Goal: Complete application form: Complete application form

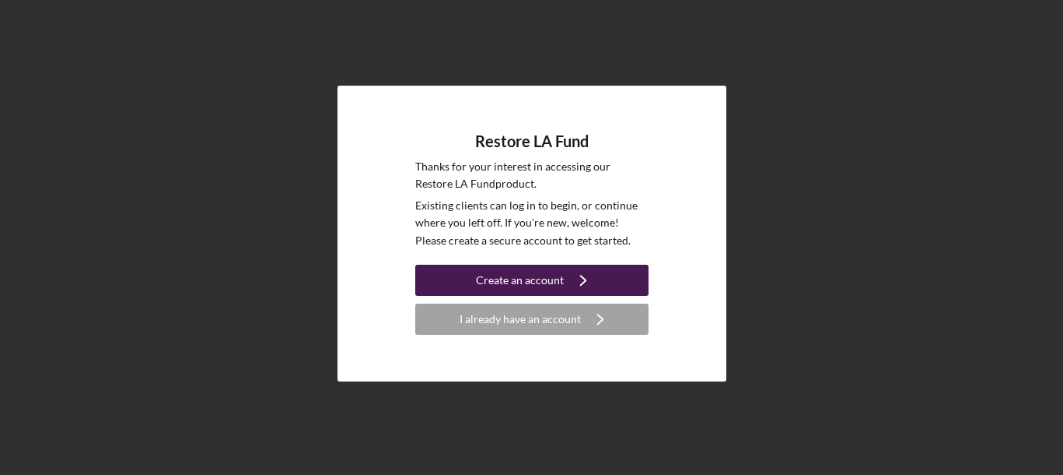
click at [538, 276] on div "Create an account" at bounding box center [520, 279] width 88 height 31
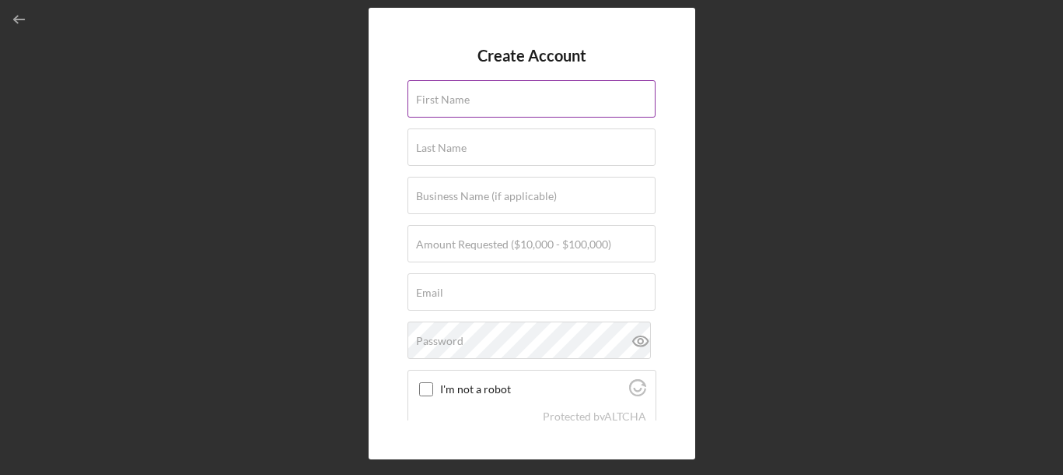
click at [457, 96] on label "First Name" at bounding box center [443, 99] width 54 height 12
click at [457, 96] on input "First Name" at bounding box center [532, 98] width 248 height 37
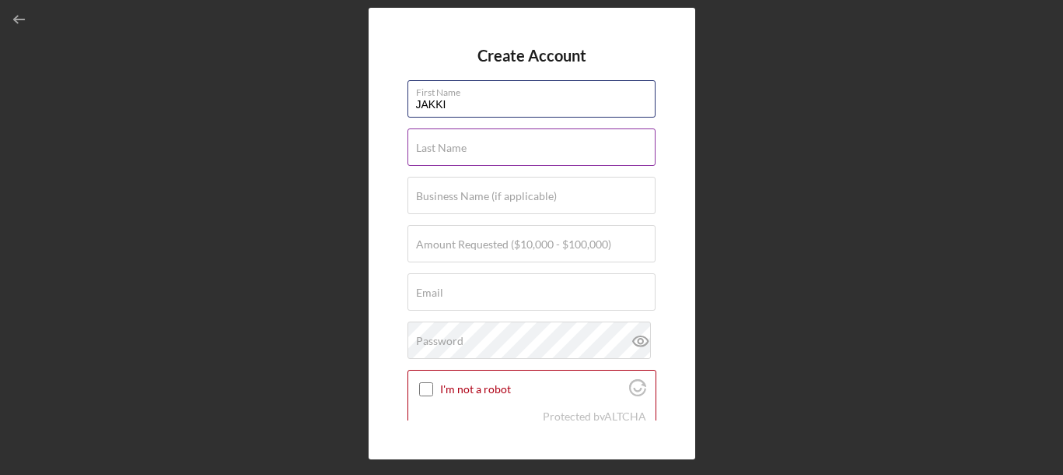
type input "JAKKI"
click at [447, 137] on div "Last Name Required" at bounding box center [532, 147] width 249 height 39
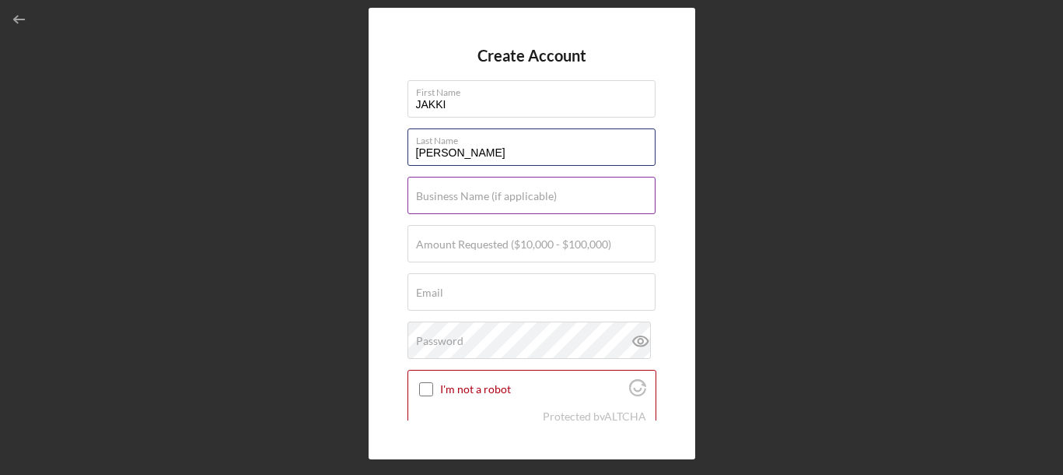
type input "[PERSON_NAME]"
click at [448, 192] on label "Business Name (if applicable)" at bounding box center [486, 196] width 141 height 12
click at [448, 192] on input "Business Name (if applicable)" at bounding box center [532, 195] width 248 height 37
type input "Wash n' Peace"
type input "[EMAIL_ADDRESS][DOMAIN_NAME]"
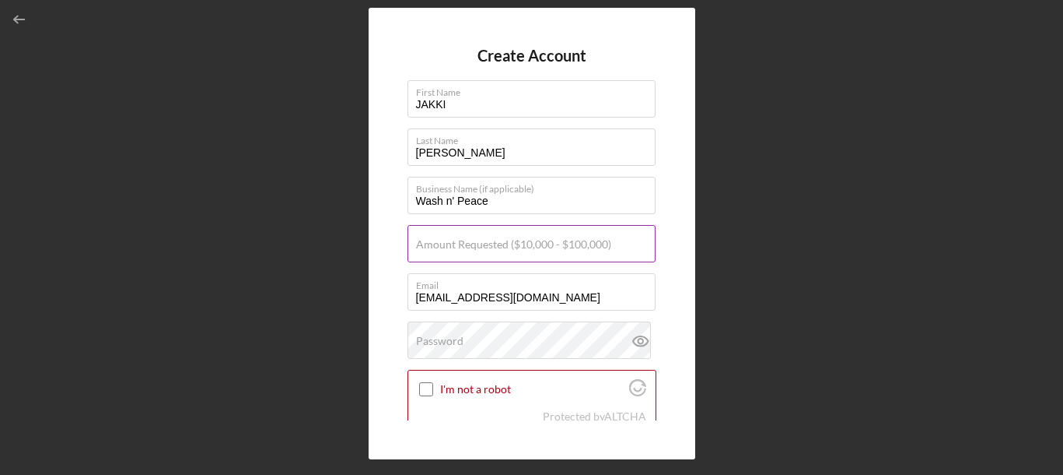
click at [518, 243] on label "Amount Requested ($10,000 - $100,000)" at bounding box center [513, 244] width 195 height 12
click at [518, 243] on input "Amount Requested ($10,000 - $100,000)" at bounding box center [532, 243] width 248 height 37
type input "$50,000"
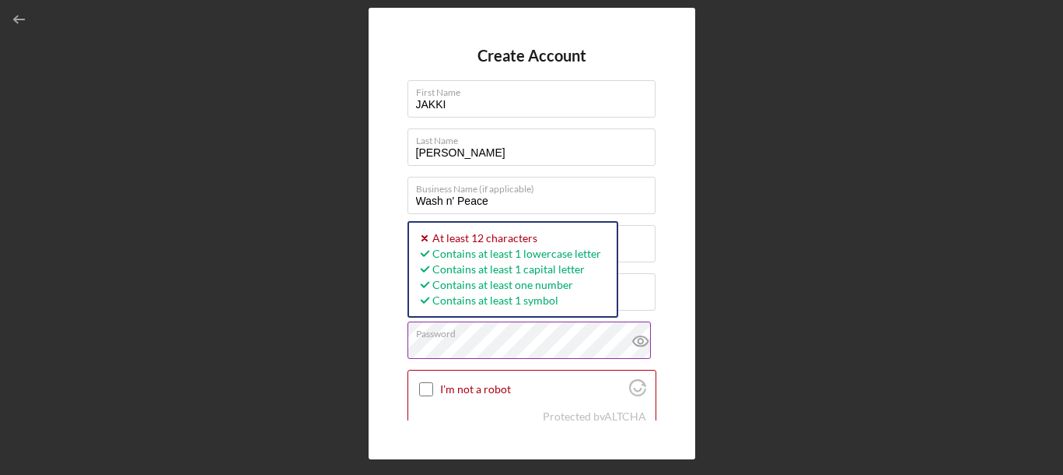
click at [636, 339] on icon at bounding box center [641, 340] width 39 height 39
click at [421, 388] on input "I'm not a robot" at bounding box center [426, 389] width 14 height 14
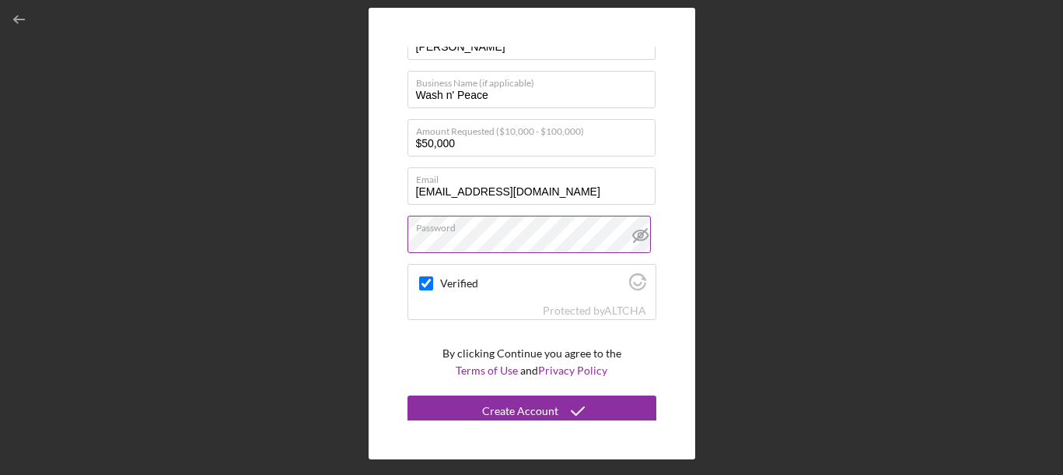
scroll to position [111, 0]
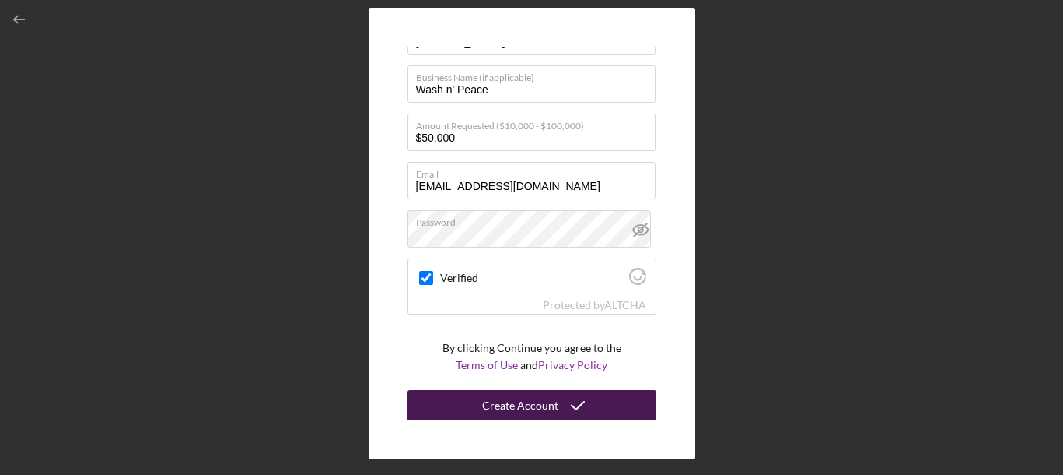
click at [517, 407] on div "Create Account" at bounding box center [520, 405] width 76 height 31
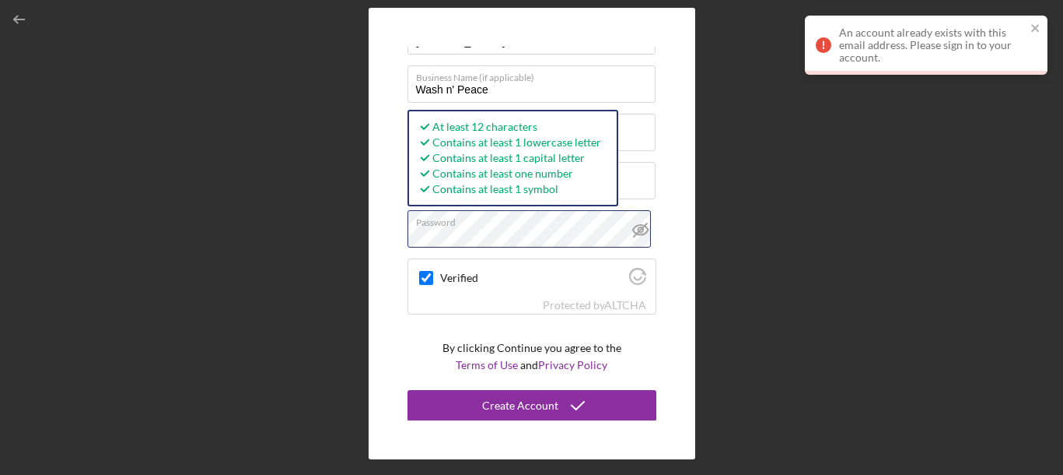
click at [373, 233] on div "Create Account First Name JAKKI Last Name TAYLOR Business Name (if applicable) …" at bounding box center [532, 233] width 327 height 451
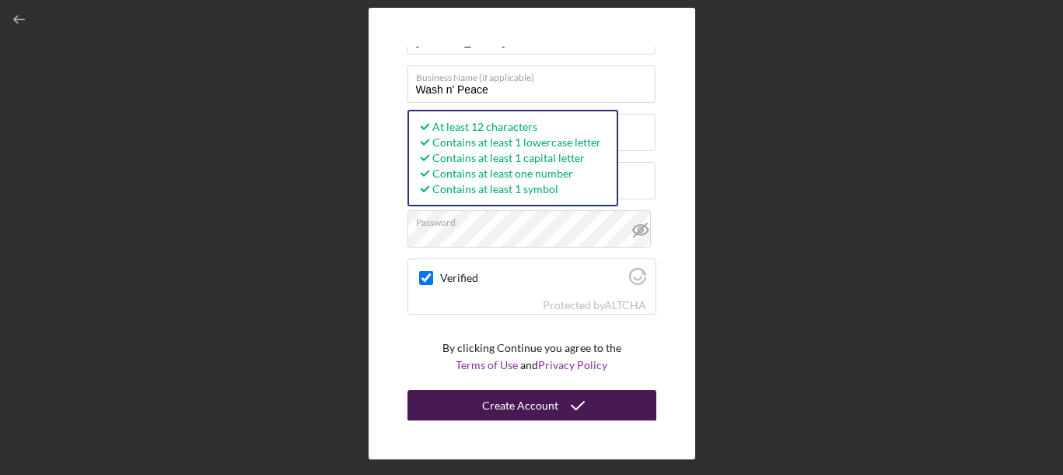
click at [475, 402] on button "Create Account" at bounding box center [532, 405] width 249 height 31
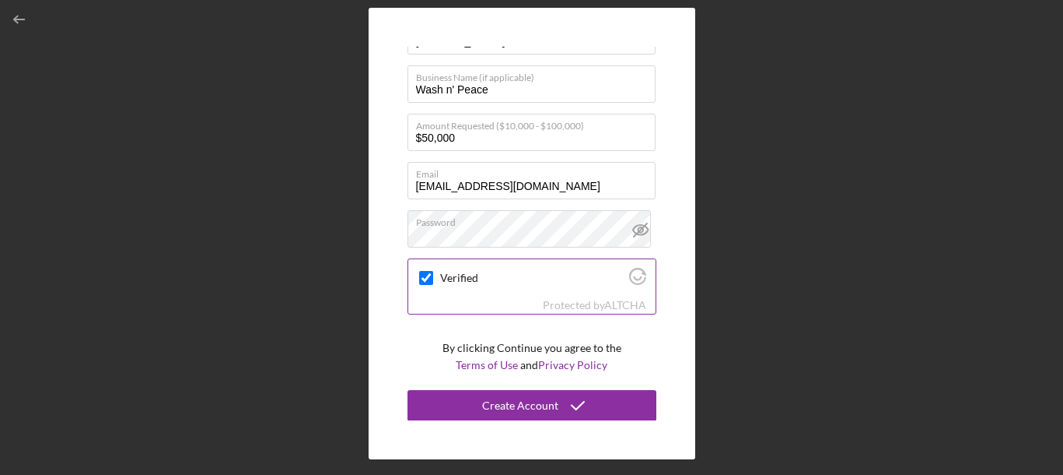
scroll to position [0, 0]
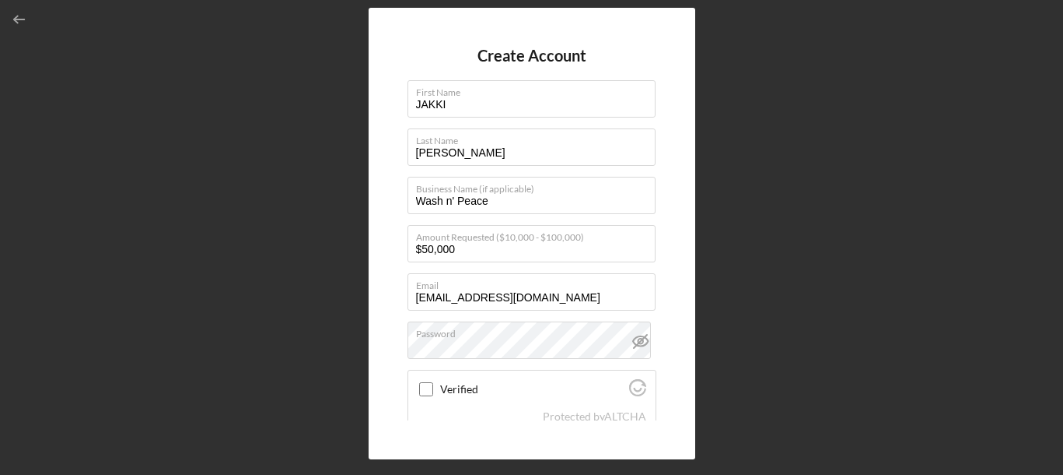
checkbox input "true"
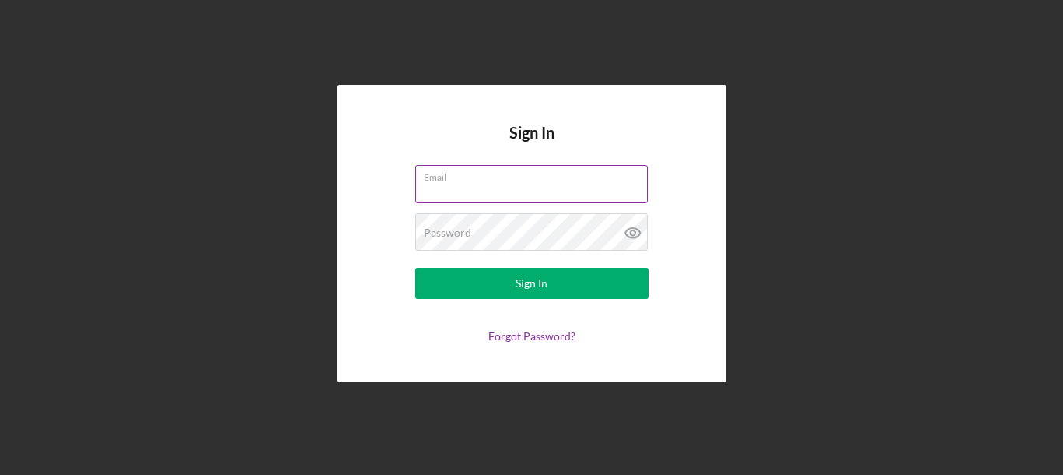
click at [443, 184] on input "Email" at bounding box center [531, 183] width 233 height 37
type input "[EMAIL_ADDRESS][DOMAIN_NAME]"
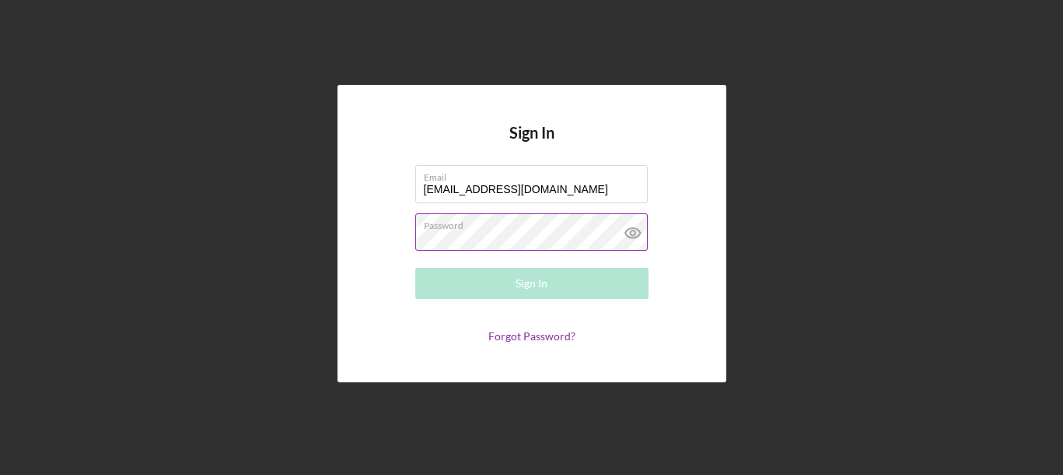
click at [481, 230] on div "Password Required" at bounding box center [531, 232] width 233 height 39
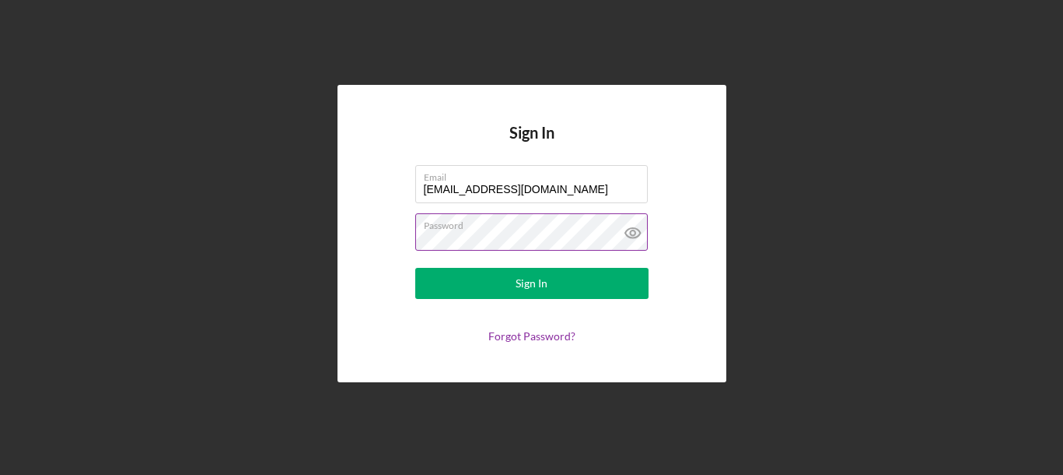
click at [632, 226] on icon at bounding box center [633, 232] width 39 height 39
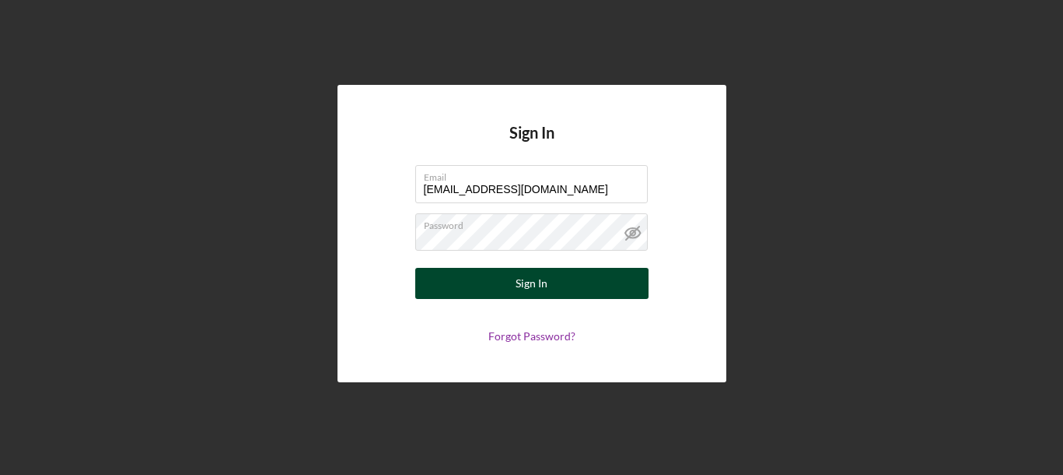
click at [492, 281] on button "Sign In" at bounding box center [531, 283] width 233 height 31
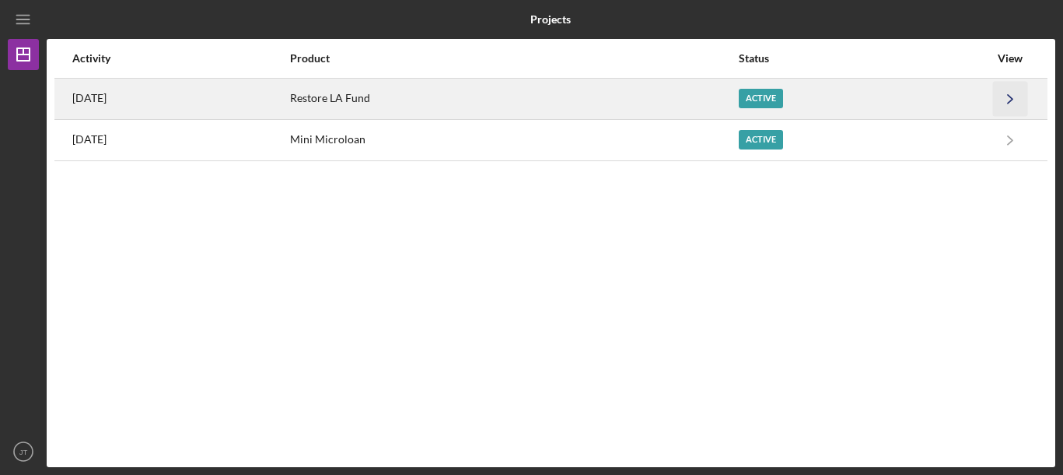
click at [1005, 101] on icon "Icon/Navigate" at bounding box center [1010, 98] width 35 height 35
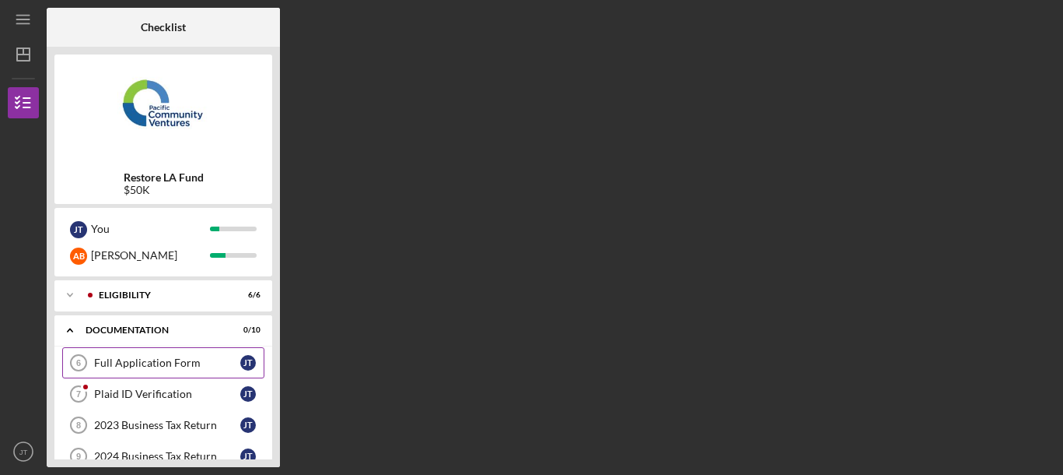
click at [194, 366] on div "Full Application Form" at bounding box center [167, 362] width 146 height 12
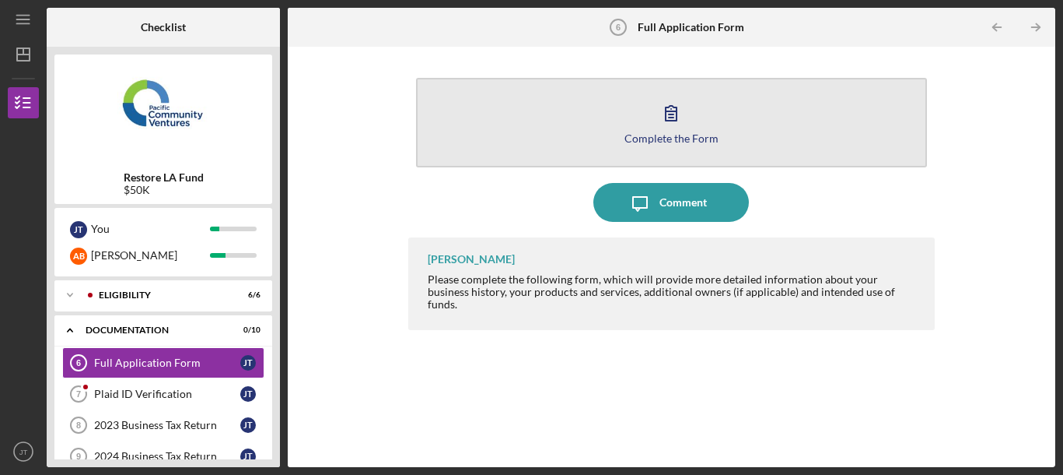
click at [646, 138] on div "Complete the Form" at bounding box center [672, 138] width 94 height 12
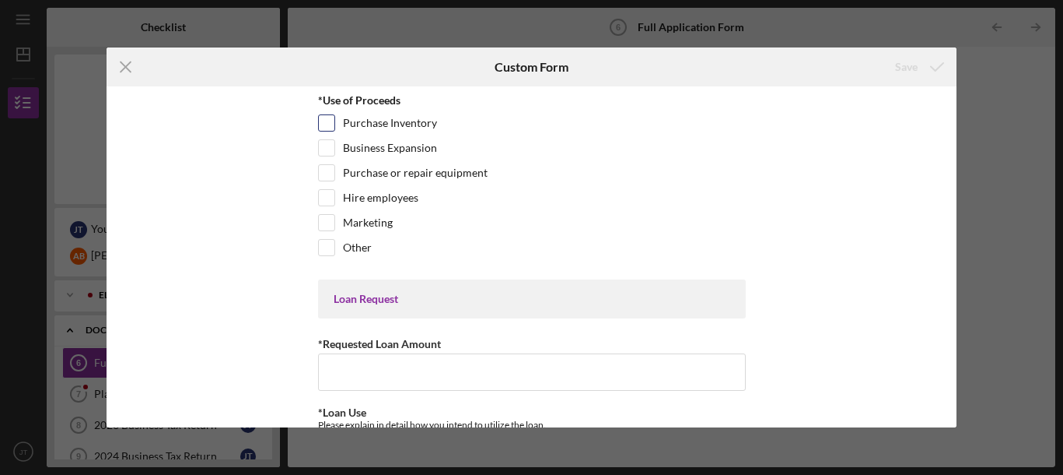
click at [329, 121] on input "Purchase Inventory" at bounding box center [327, 123] width 16 height 16
checkbox input "true"
click at [327, 173] on input "Purchase or repair equipment" at bounding box center [327, 173] width 16 height 16
checkbox input "true"
click at [325, 118] on input "Purchase Inventory" at bounding box center [327, 123] width 16 height 16
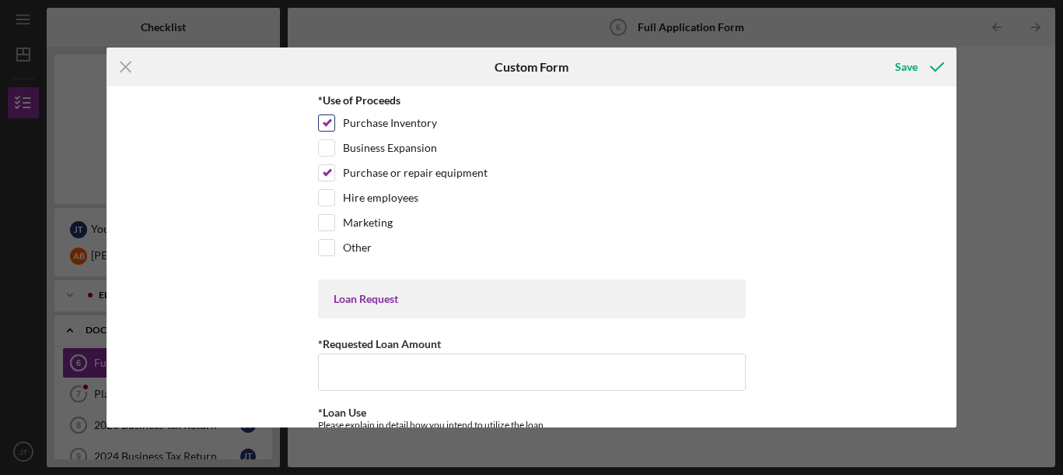
checkbox input "false"
click at [328, 225] on input "Marketing" at bounding box center [327, 223] width 16 height 16
checkbox input "true"
click at [412, 373] on input "*Requested Loan Amount" at bounding box center [532, 371] width 428 height 37
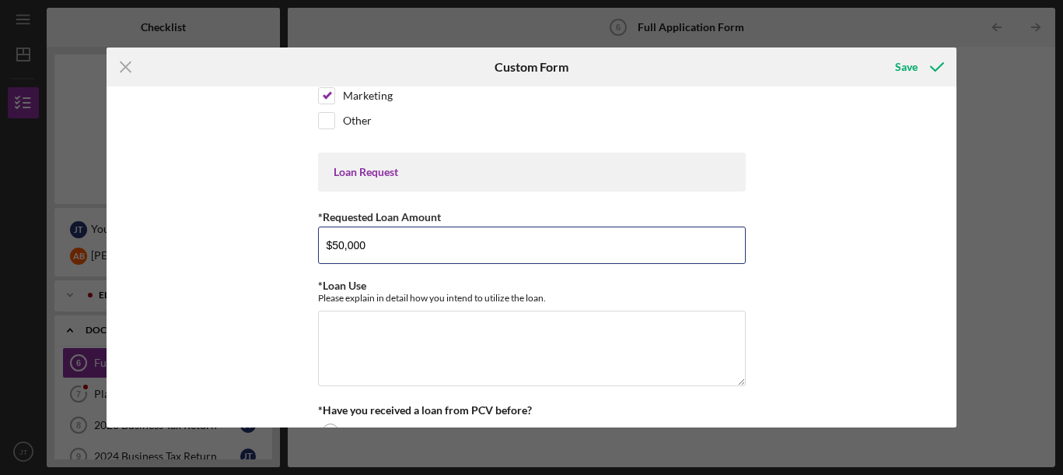
scroll to position [128, 0]
type input "$50,000"
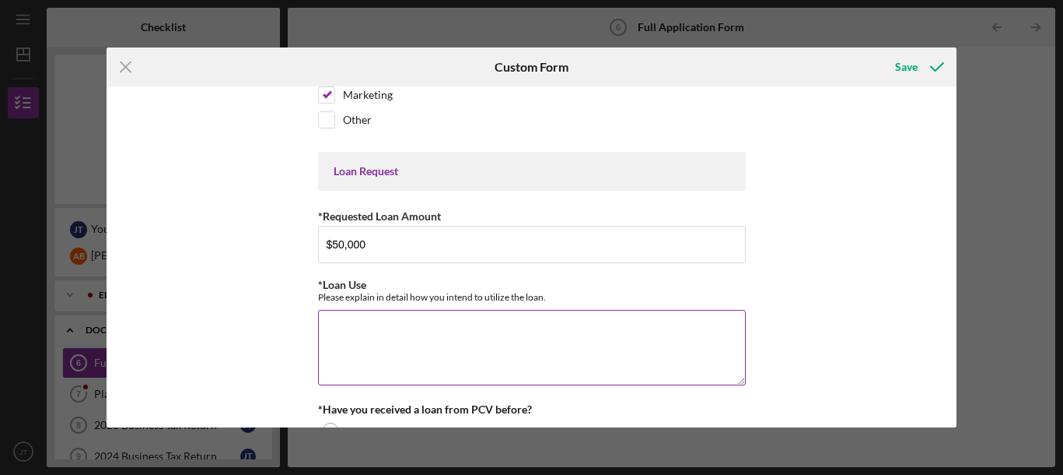
click at [368, 337] on textarea "*Loan Use" at bounding box center [532, 347] width 428 height 75
click at [485, 327] on textarea "We will use this loan to refurbish washing machines" at bounding box center [532, 347] width 428 height 75
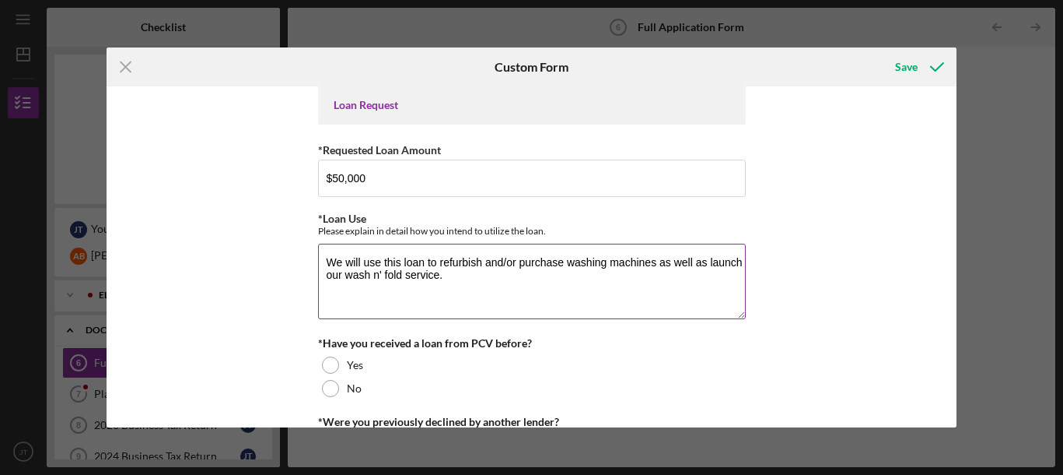
scroll to position [207, 0]
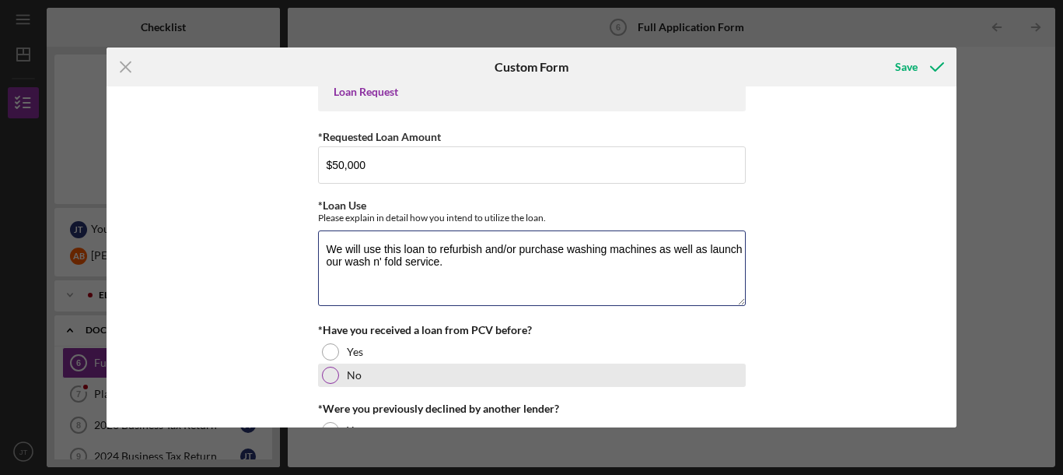
type textarea "We will use this loan to refurbish and/or purchase washing machines as well as …"
click at [327, 380] on div at bounding box center [330, 374] width 17 height 17
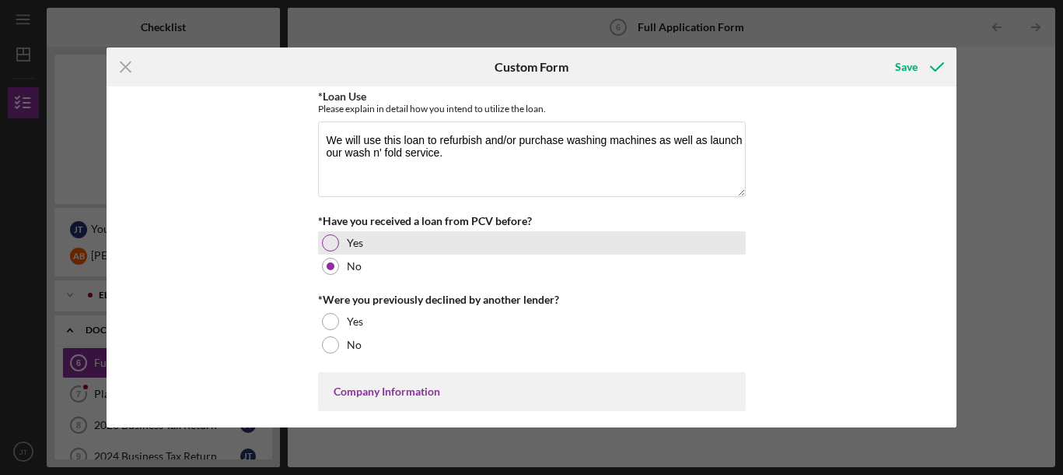
scroll to position [319, 0]
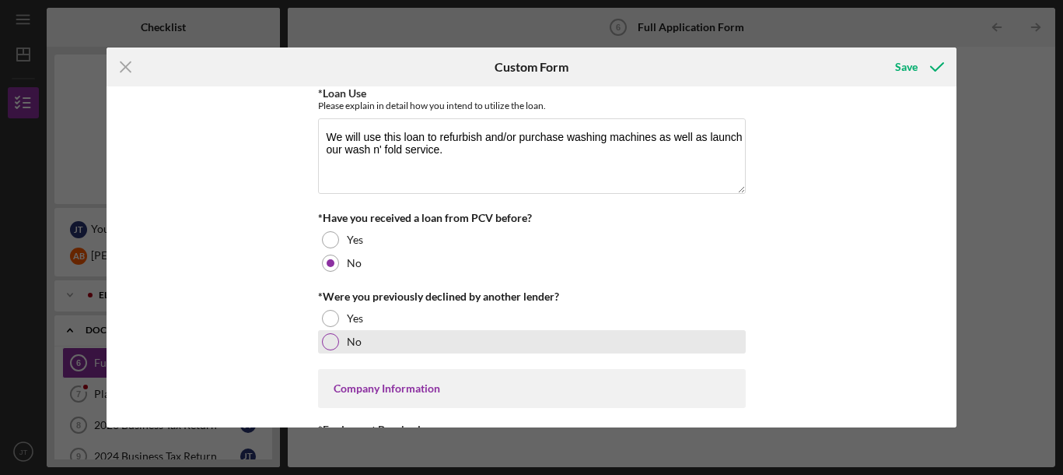
click at [329, 338] on div at bounding box center [330, 341] width 17 height 17
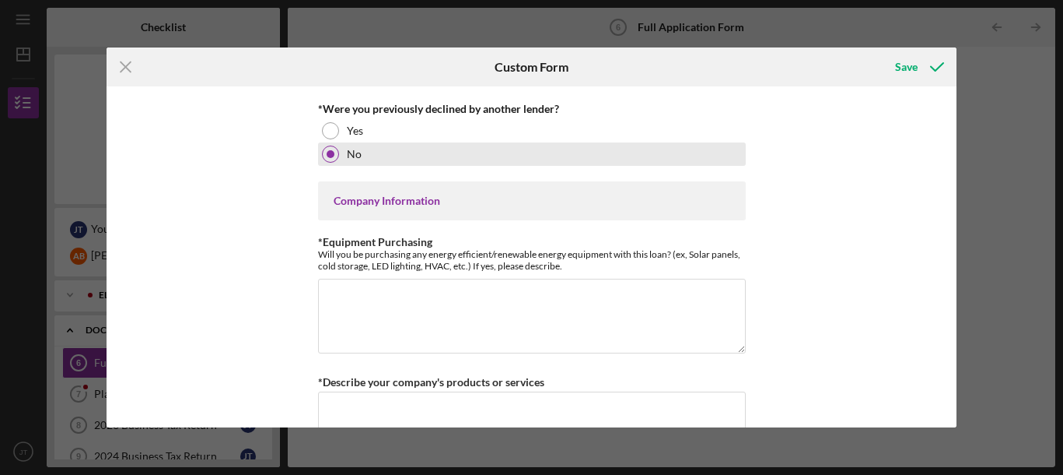
scroll to position [527, 0]
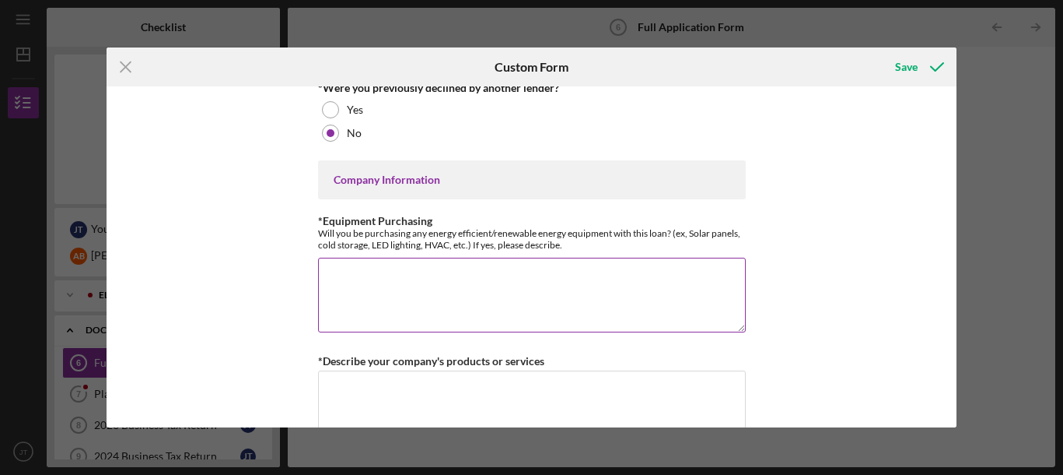
click at [458, 271] on textarea "*Equipment Purchasing" at bounding box center [532, 294] width 428 height 75
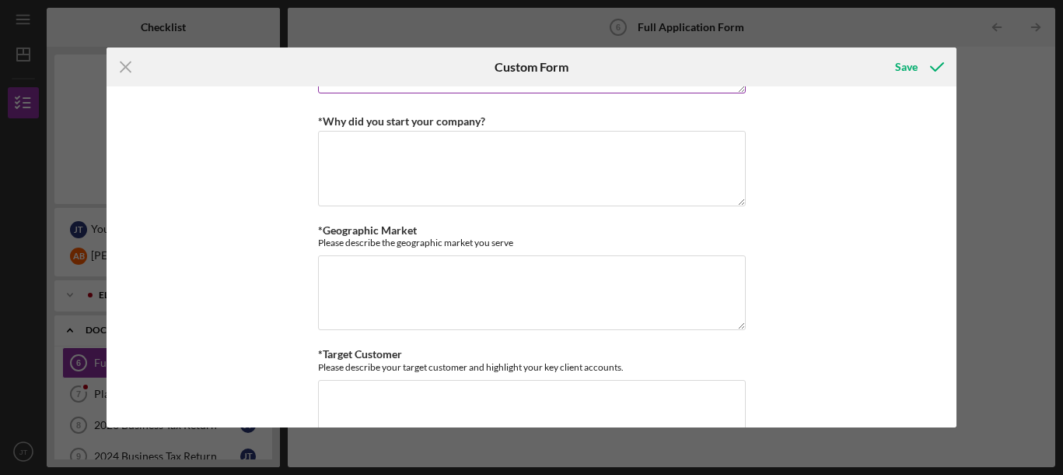
scroll to position [995, 0]
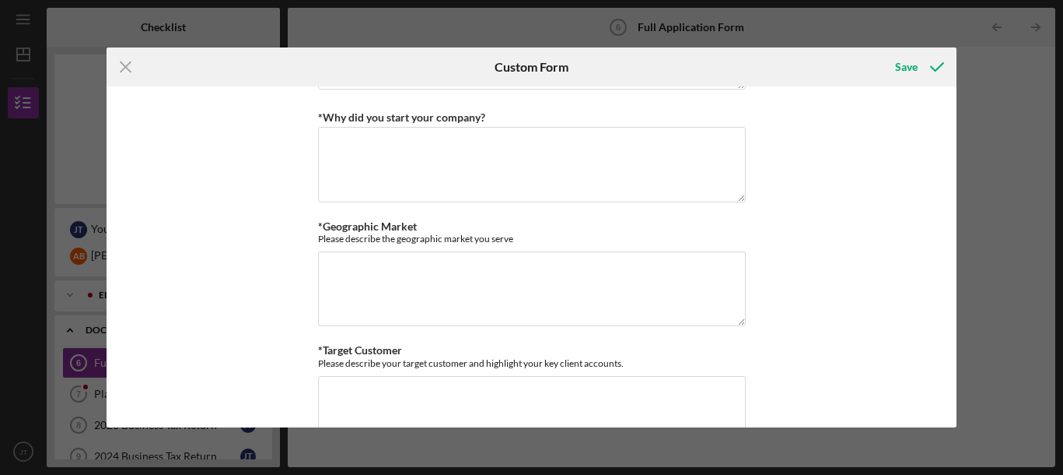
type textarea "n/a"
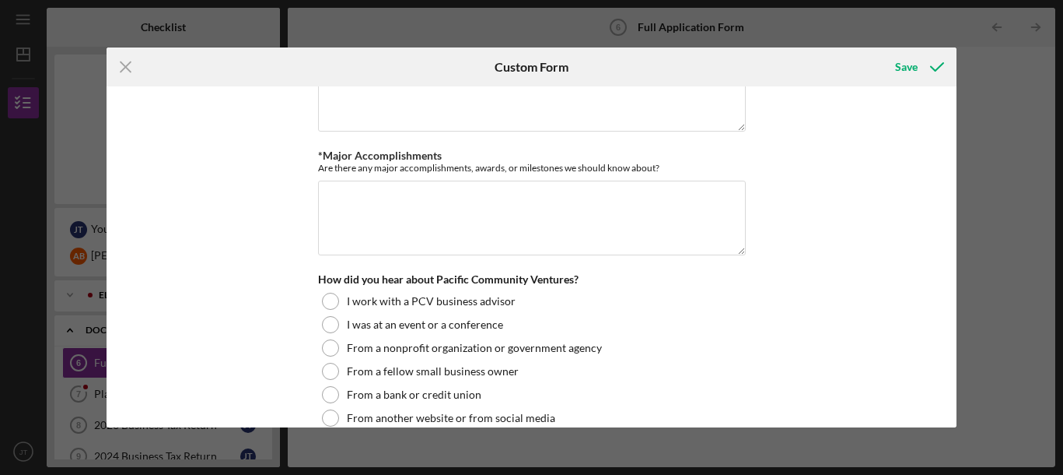
scroll to position [1689, 0]
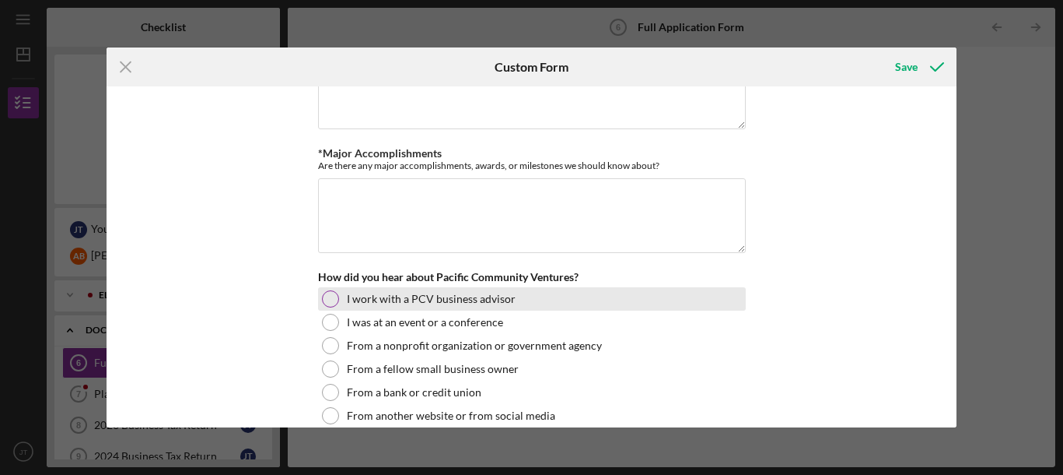
click at [327, 293] on div at bounding box center [330, 298] width 17 height 17
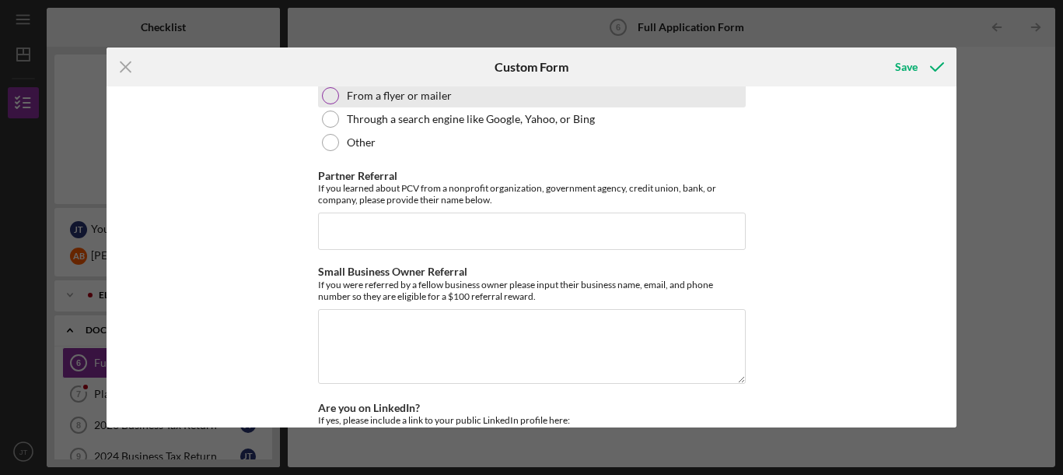
scroll to position [2058, 0]
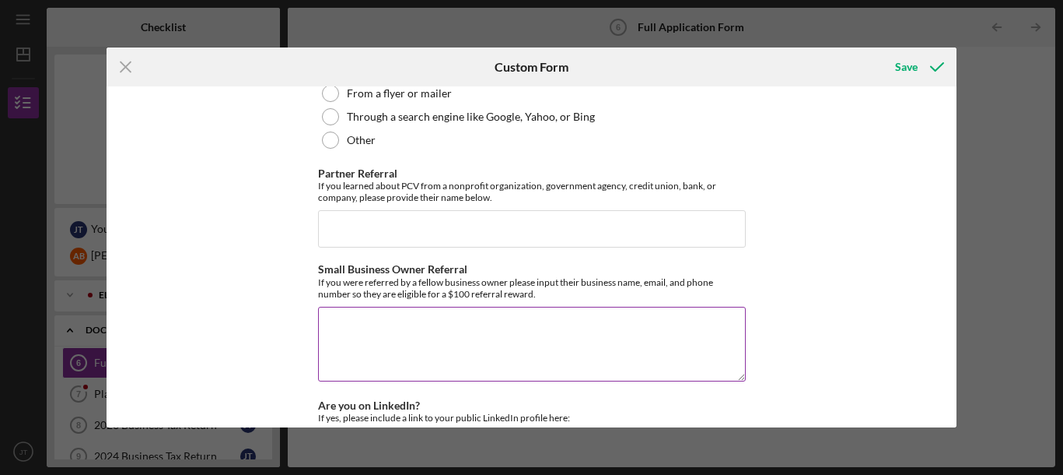
click at [363, 326] on textarea "Small Business Owner Referral" at bounding box center [532, 343] width 428 height 75
click at [408, 317] on textarea "Oldvine Florals [PHONE_NUMBER]" at bounding box center [532, 343] width 428 height 75
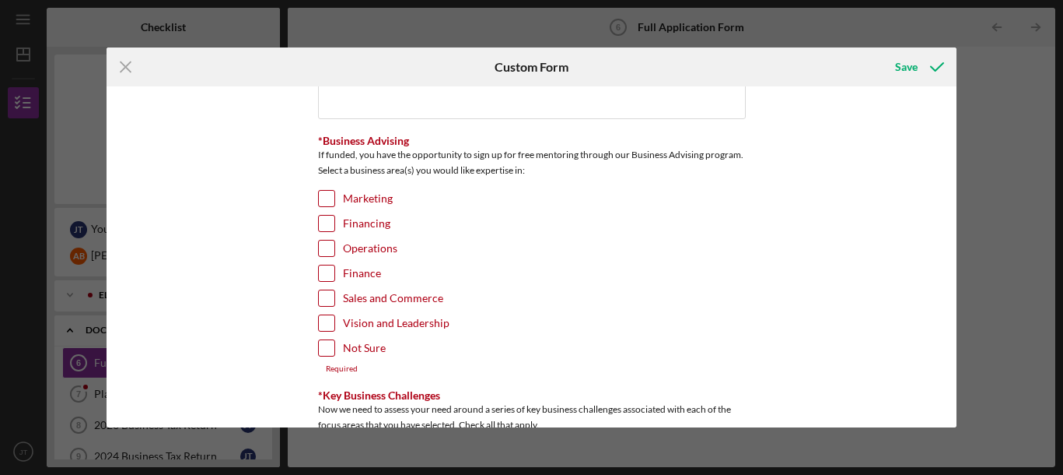
scroll to position [2404, 0]
type textarea "Oldvine Florals [EMAIL_ADDRESS][DOMAIN_NAME] [PHONE_NUMBER]"
click at [327, 198] on input "Marketing" at bounding box center [327, 200] width 16 height 16
checkbox input "true"
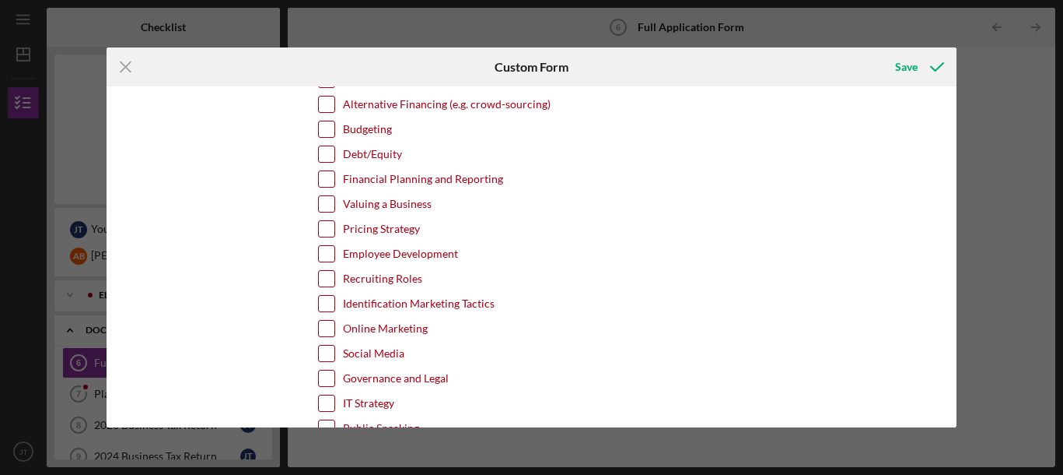
scroll to position [2797, 0]
click at [331, 322] on input "Online Marketing" at bounding box center [327, 327] width 16 height 16
checkbox input "true"
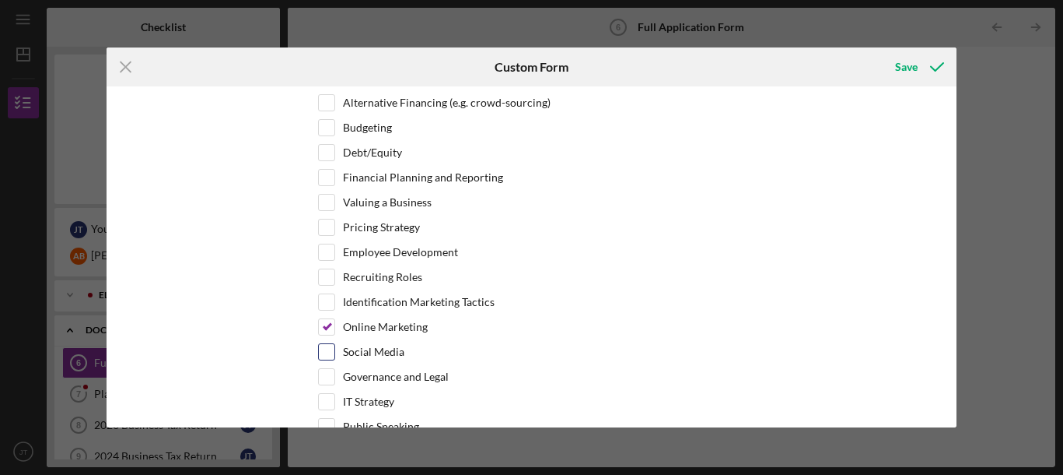
click at [327, 348] on input "Social Media" at bounding box center [327, 352] width 16 height 16
checkbox input "true"
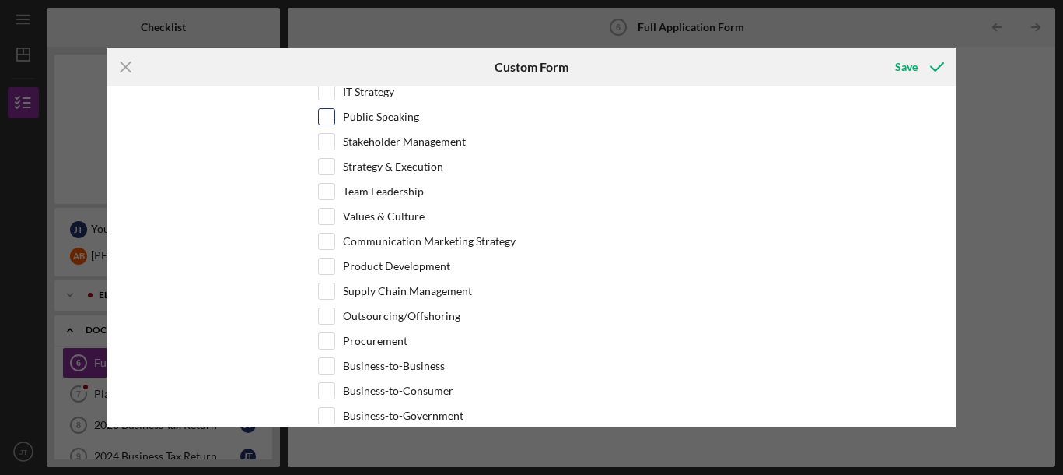
scroll to position [3111, 0]
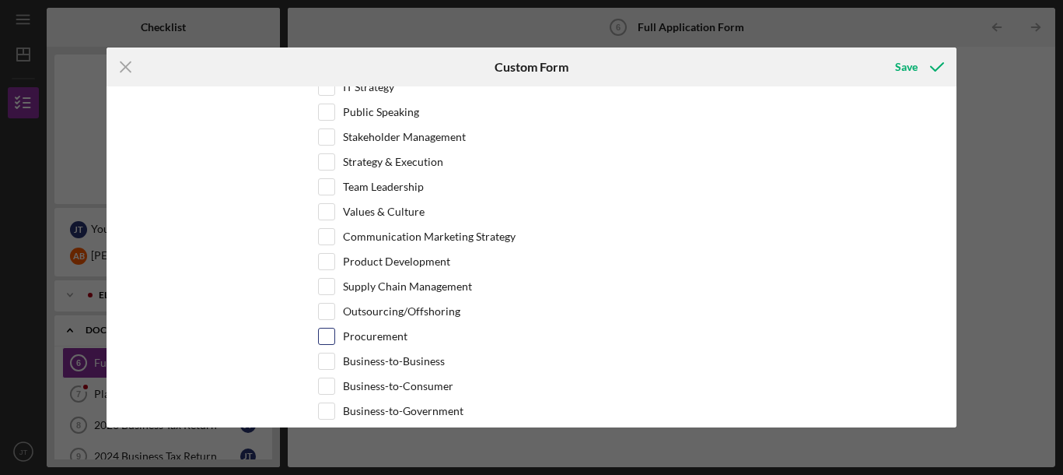
click at [327, 331] on input "Procurement" at bounding box center [327, 336] width 16 height 16
checkbox input "true"
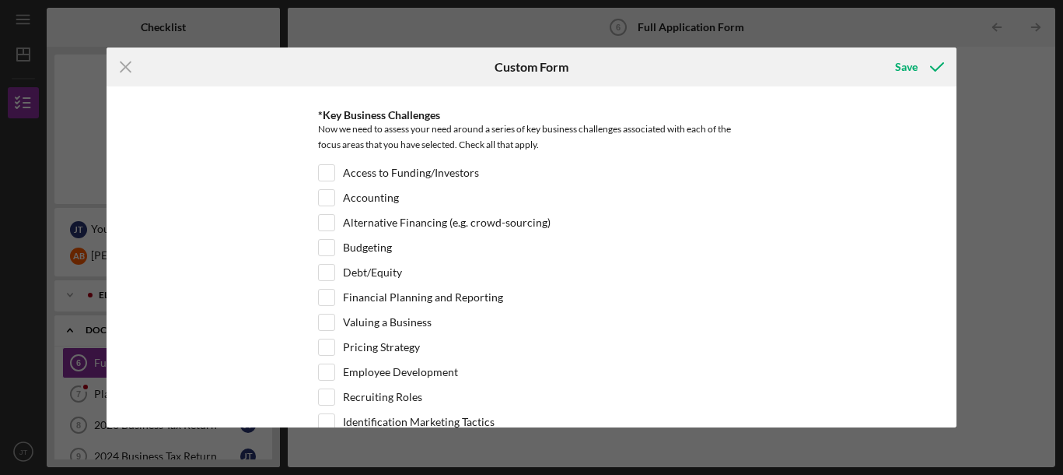
scroll to position [2672, 0]
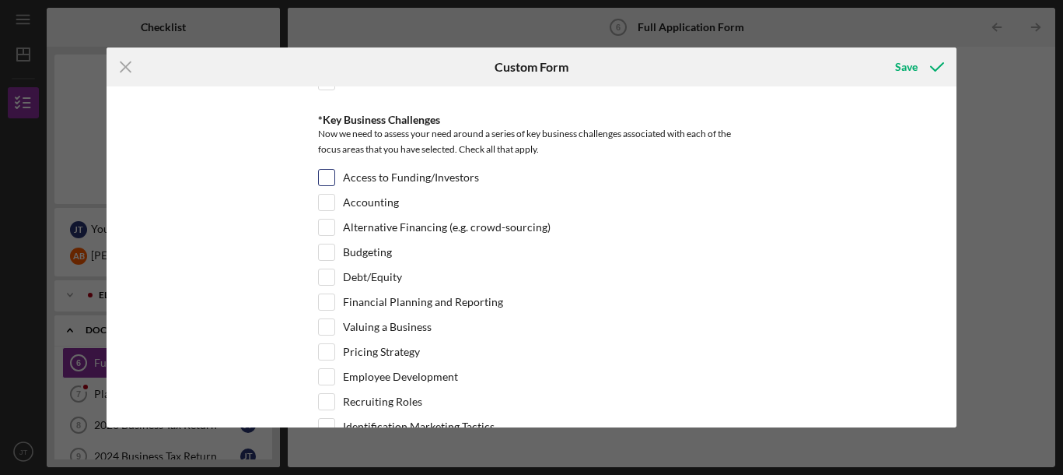
click at [320, 171] on input "Access to Funding/Investors" at bounding box center [327, 178] width 16 height 16
checkbox input "true"
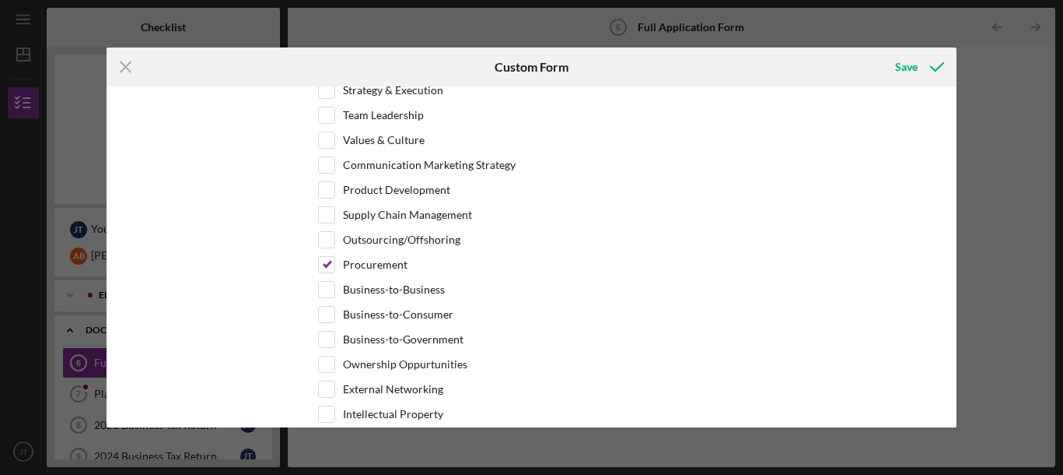
scroll to position [3279, 0]
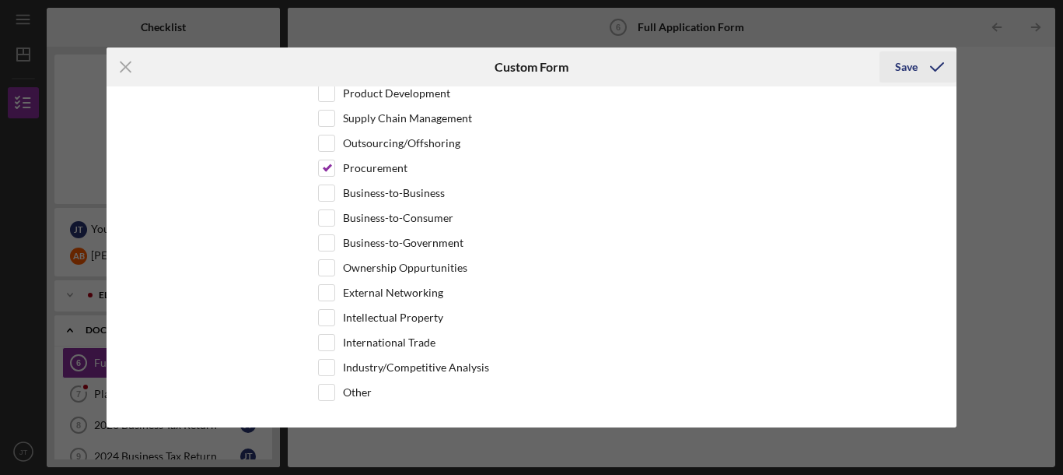
click at [908, 67] on div "Save" at bounding box center [906, 66] width 23 height 31
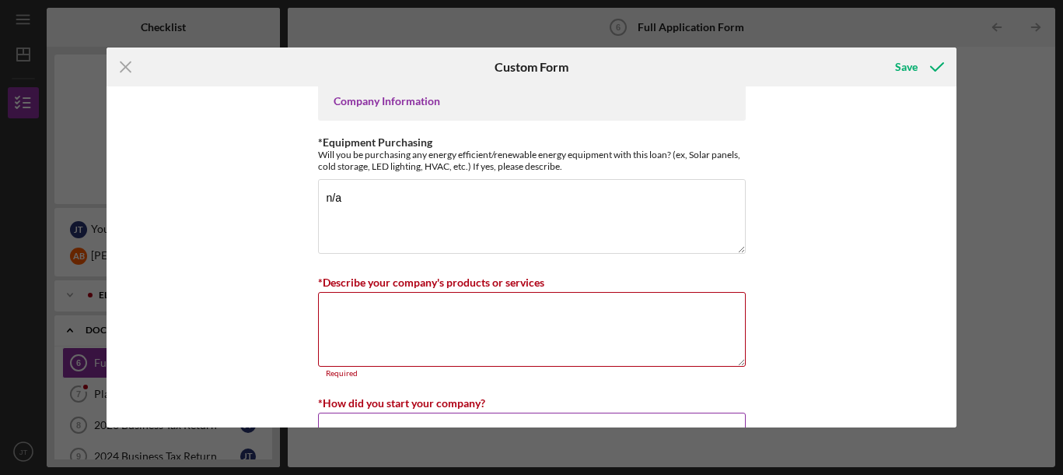
scroll to position [608, 0]
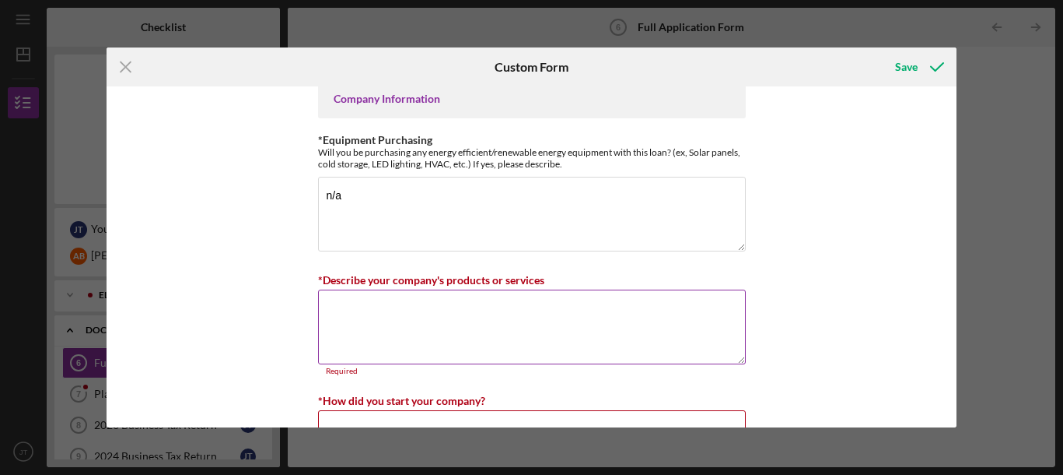
click at [354, 323] on textarea "*Describe your company's products or services" at bounding box center [532, 326] width 428 height 75
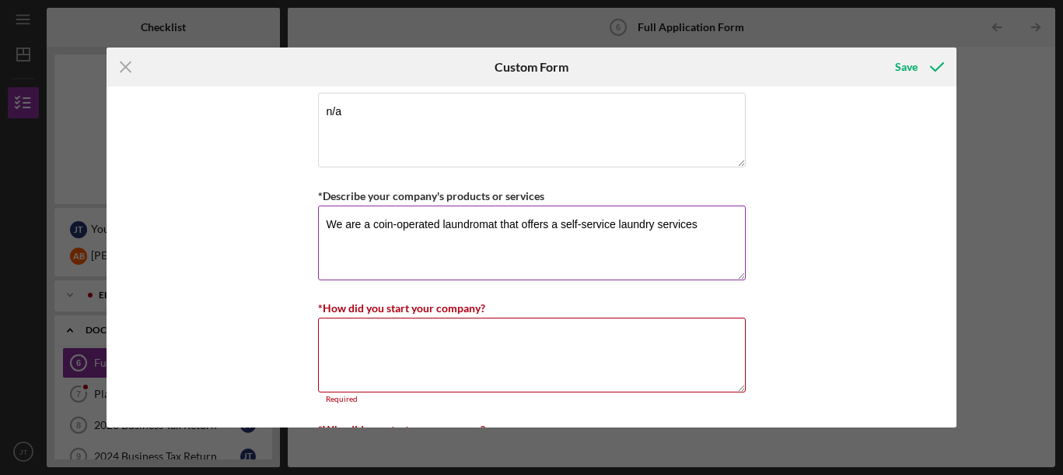
scroll to position [692, 0]
type textarea "We are a coin-operated laundromat that offers a self-service laundry services"
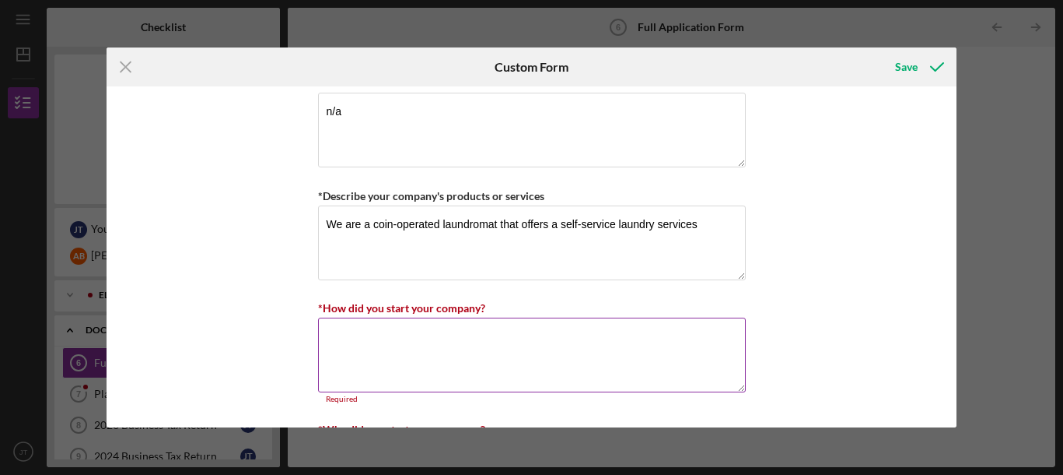
click at [388, 338] on textarea "*How did you start your company?" at bounding box center [532, 354] width 428 height 75
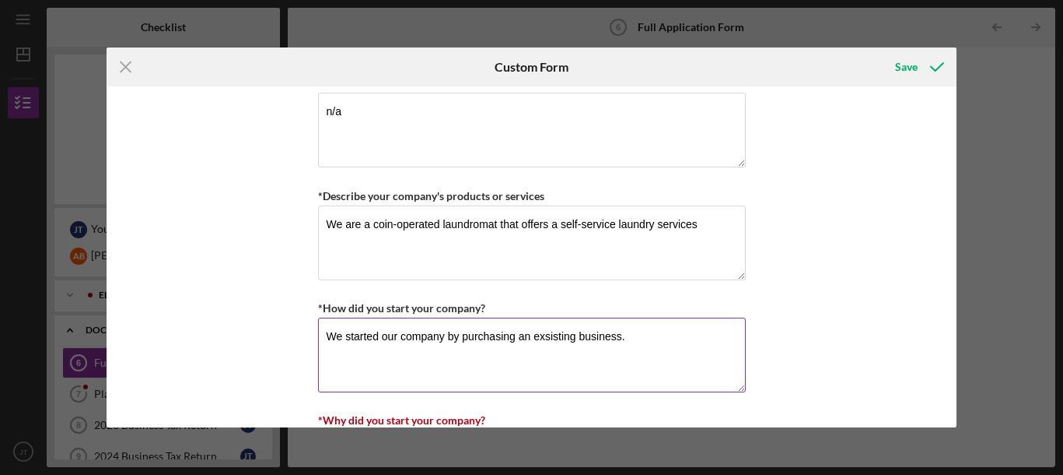
click at [560, 334] on textarea "We started our company by purchasing an exsisting business." at bounding box center [532, 354] width 428 height 75
click at [560, 333] on textarea "We started our company by purchasing an exsisting business." at bounding box center [532, 354] width 428 height 75
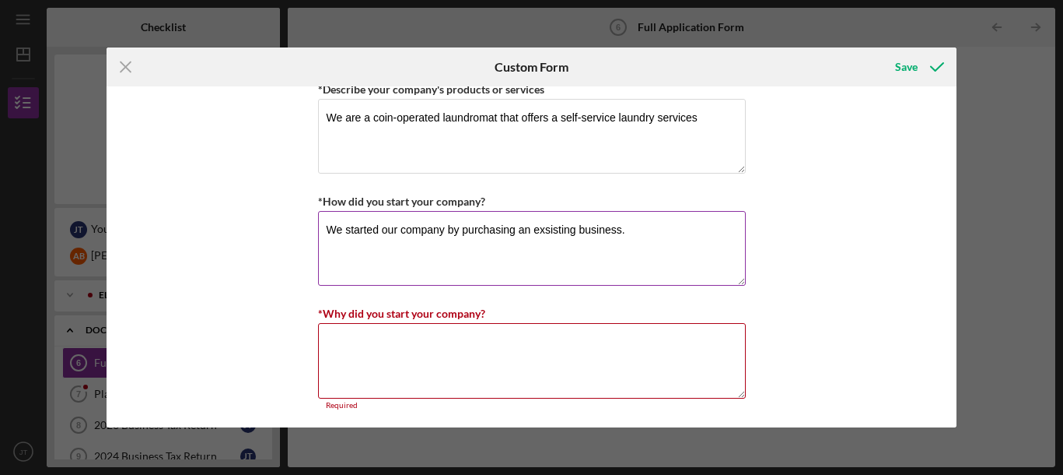
scroll to position [800, 0]
type textarea "We started our company by purchasing an exsisting business."
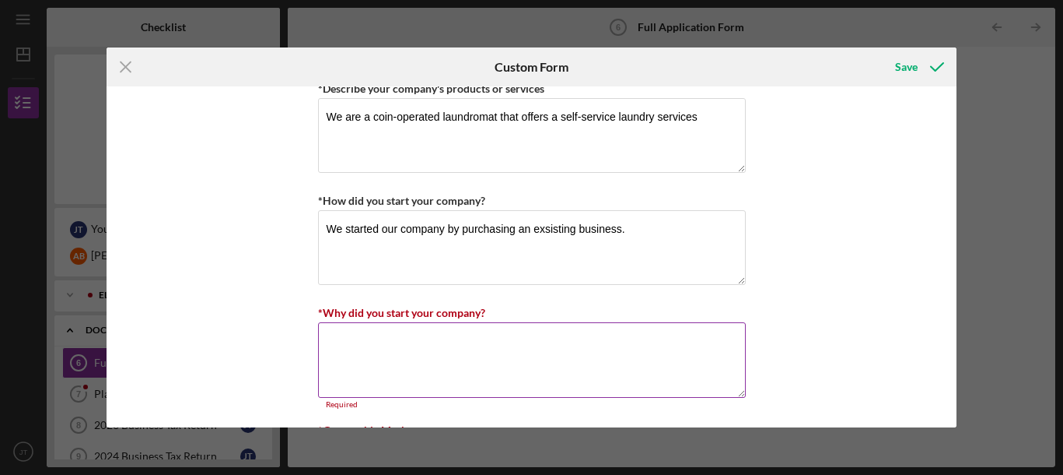
click at [369, 345] on textarea "*Why did you start your company?" at bounding box center [532, 359] width 428 height 75
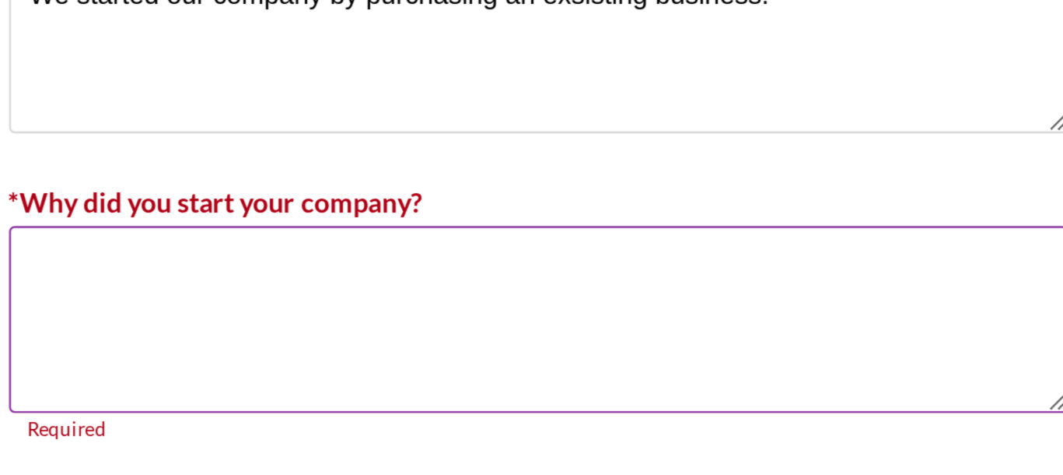
scroll to position [902, 0]
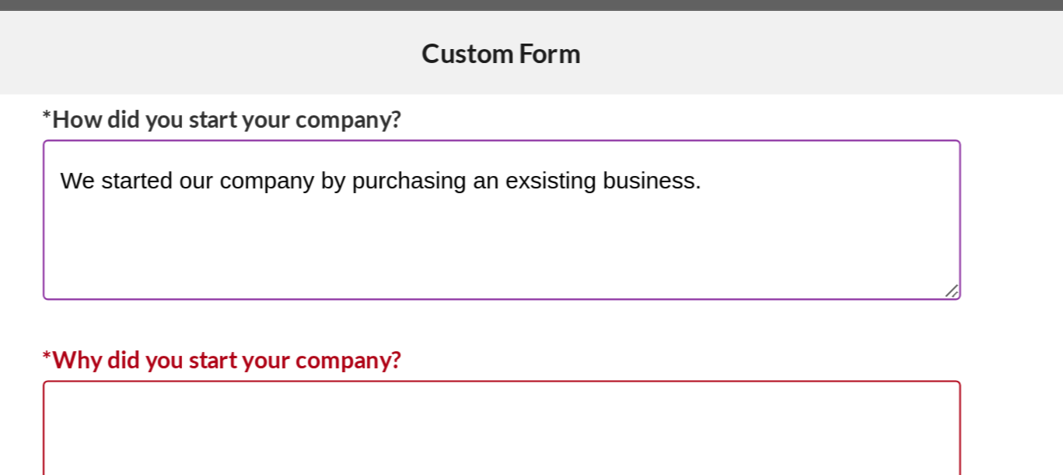
click at [544, 121] on textarea "We started our company by purchasing an exsisting business." at bounding box center [532, 144] width 428 height 75
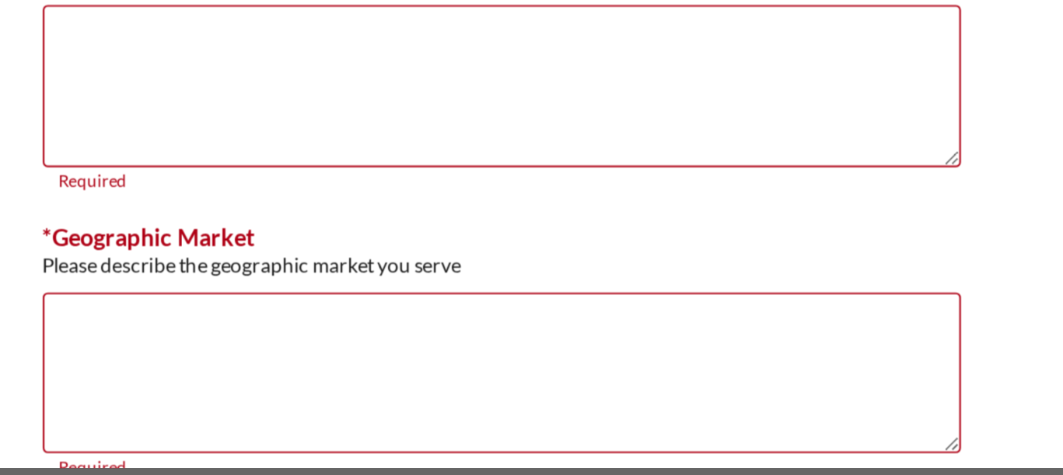
scroll to position [910, 0]
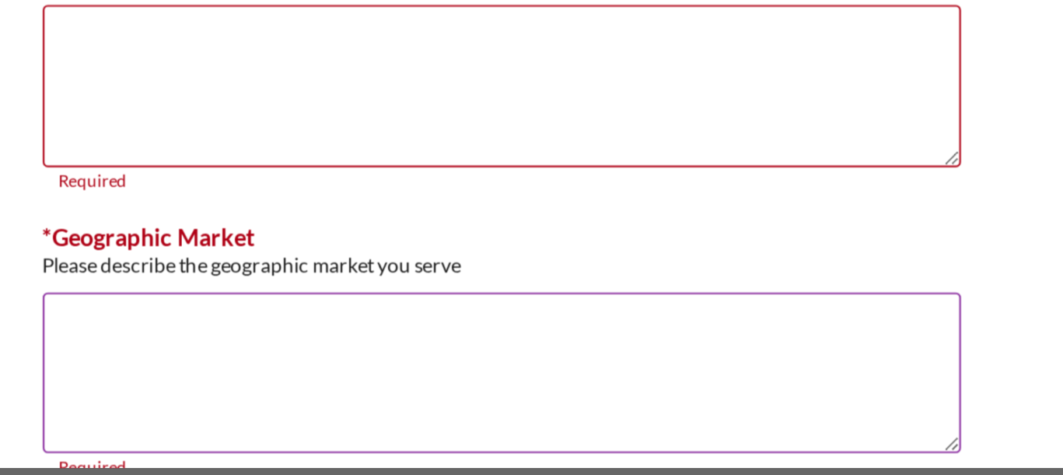
click at [419, 361] on textarea "*Geographic Market" at bounding box center [532, 382] width 428 height 75
paste textarea "A laundromat located in the [PERSON_NAME][GEOGRAPHIC_DATA] area of [GEOGRAPHIC_…"
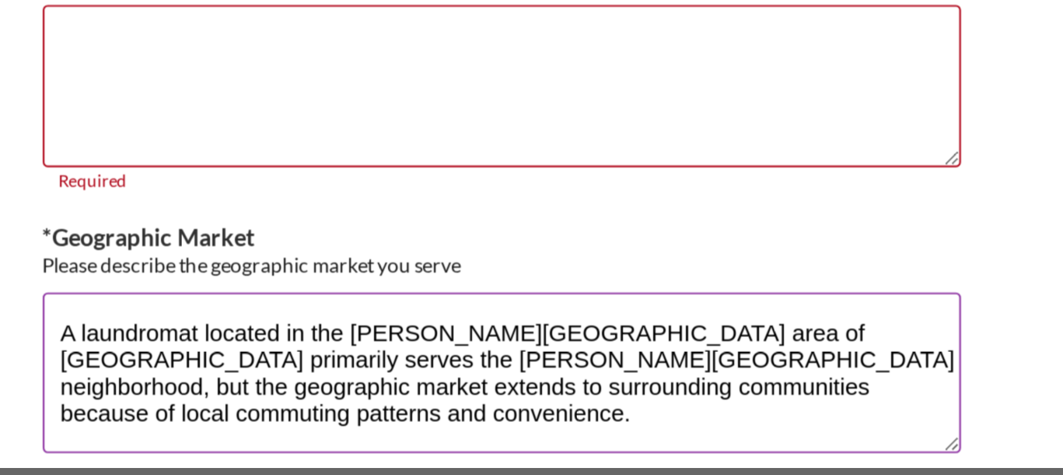
click at [332, 360] on textarea "A laundromat located in the [PERSON_NAME][GEOGRAPHIC_DATA] area of [GEOGRAPHIC_…" at bounding box center [532, 382] width 428 height 75
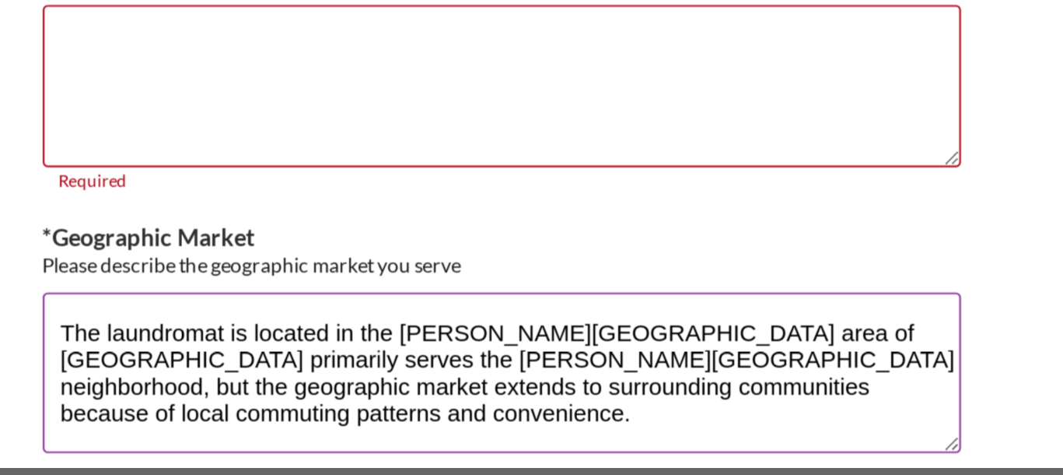
click at [718, 362] on textarea "The laundromat is located in the [PERSON_NAME][GEOGRAPHIC_DATA] area of [GEOGRA…" at bounding box center [532, 382] width 428 height 75
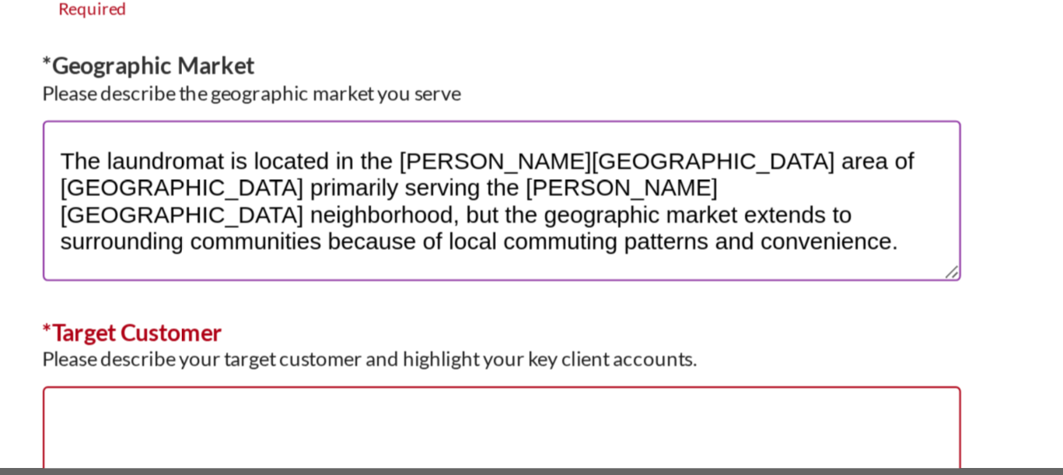
scroll to position [1000, 0]
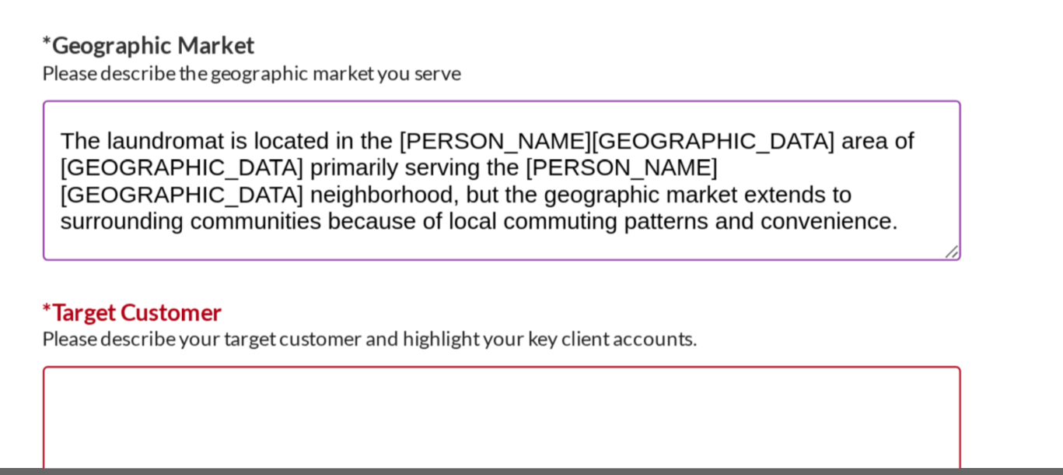
drag, startPoint x: 484, startPoint y: 284, endPoint x: 496, endPoint y: 300, distance: 20.5
click at [496, 300] on textarea "The laundromat is located in the [PERSON_NAME][GEOGRAPHIC_DATA] area of [GEOGRA…" at bounding box center [532, 293] width 428 height 75
click at [499, 307] on textarea "The laundromat is located in the [PERSON_NAME][GEOGRAPHIC_DATA] area of [GEOGRA…" at bounding box center [532, 293] width 428 height 75
click at [659, 299] on textarea "The laundromat is located in the [PERSON_NAME][GEOGRAPHIC_DATA] area of [GEOGRA…" at bounding box center [532, 293] width 428 height 75
paste textarea "Residents of [PERSON_NAME][GEOGRAPHIC_DATA], including households near [GEOGRAP…"
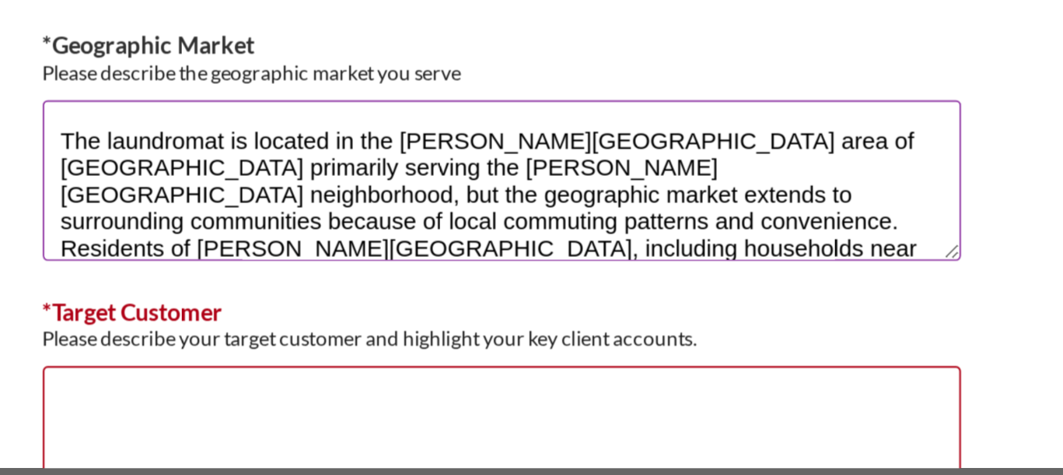
scroll to position [1, 0]
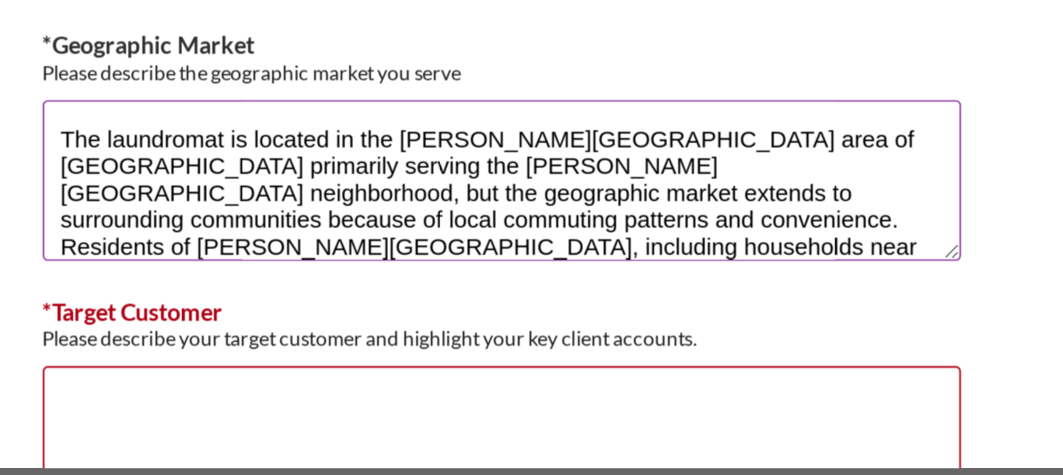
drag, startPoint x: 651, startPoint y: 296, endPoint x: 731, endPoint y: 299, distance: 80.2
click at [731, 299] on textarea "The laundromat is located in the [PERSON_NAME][GEOGRAPHIC_DATA] area of [GEOGRA…" at bounding box center [532, 293] width 428 height 75
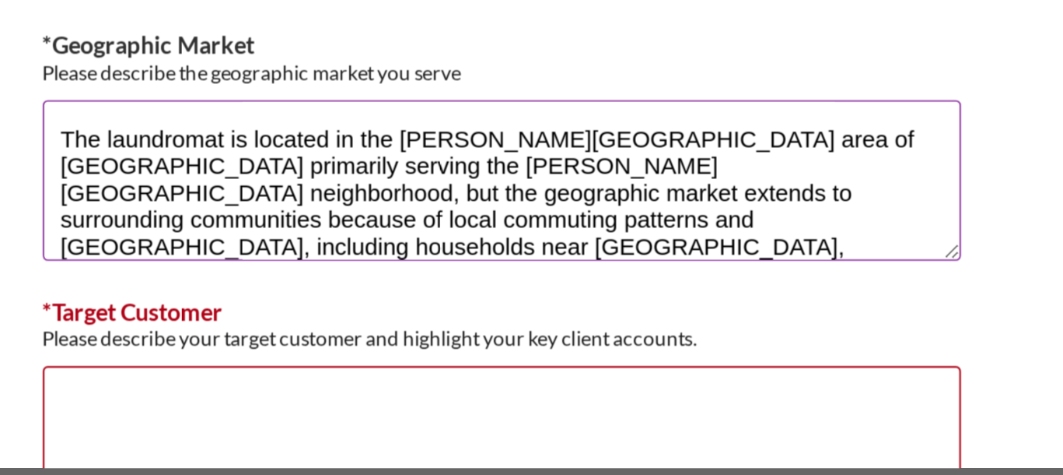
drag, startPoint x: 725, startPoint y: 300, endPoint x: 651, endPoint y: 299, distance: 73.9
click at [651, 299] on textarea "The laundromat is located in the [PERSON_NAME][GEOGRAPHIC_DATA] area of [GEOGRA…" at bounding box center [532, 293] width 428 height 75
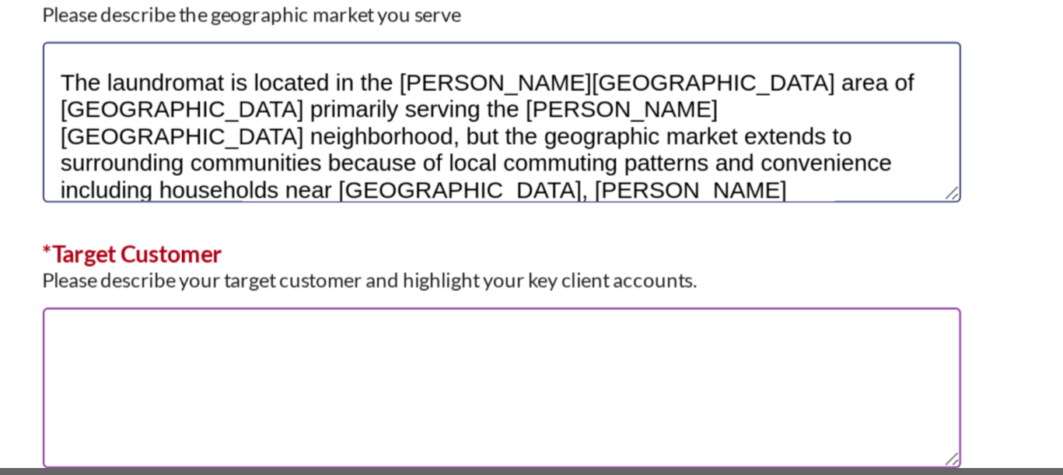
scroll to position [1027, 0]
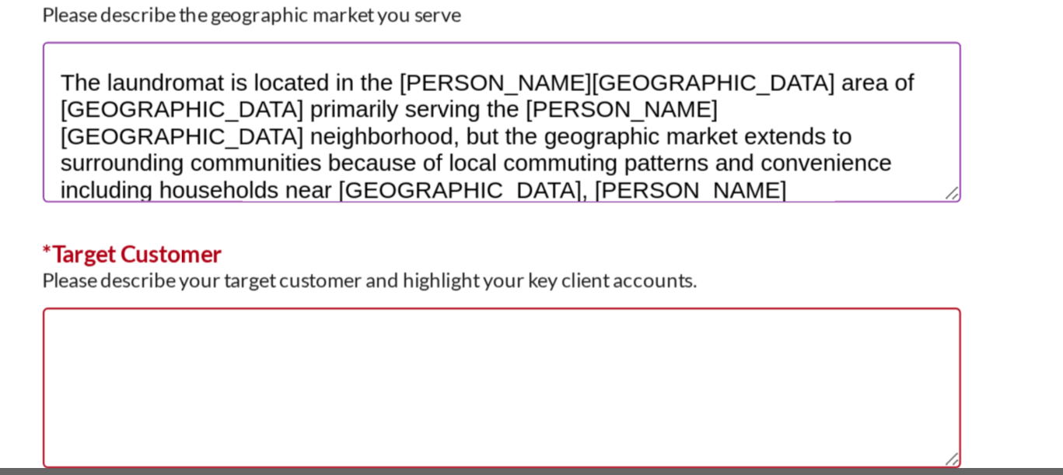
type textarea "The laundromat is located in the [PERSON_NAME][GEOGRAPHIC_DATA] area of [GEOGRA…"
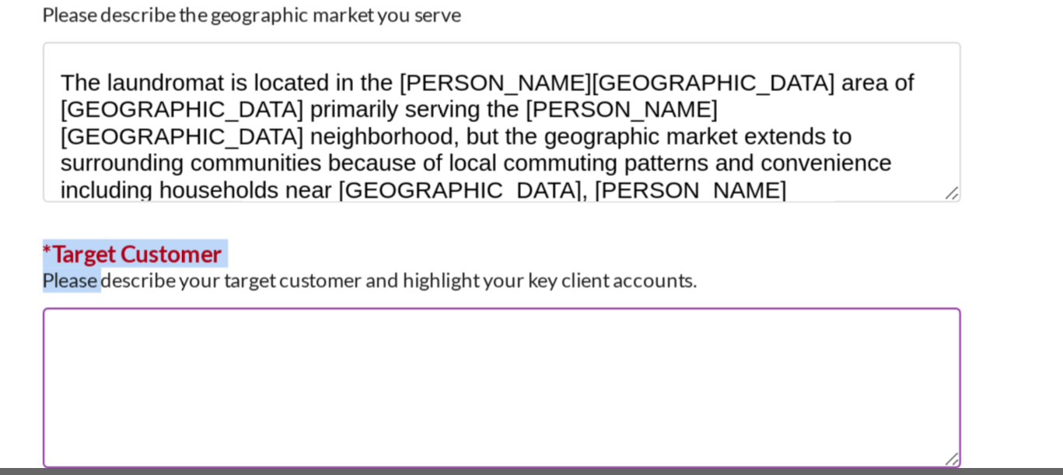
drag, startPoint x: 345, startPoint y: 338, endPoint x: 412, endPoint y: 348, distance: 67.8
click at [412, 348] on div "*Target Customer Please describe your target customer and highlight your key cl…" at bounding box center [532, 379] width 428 height 117
copy div "*Target Customer Please"
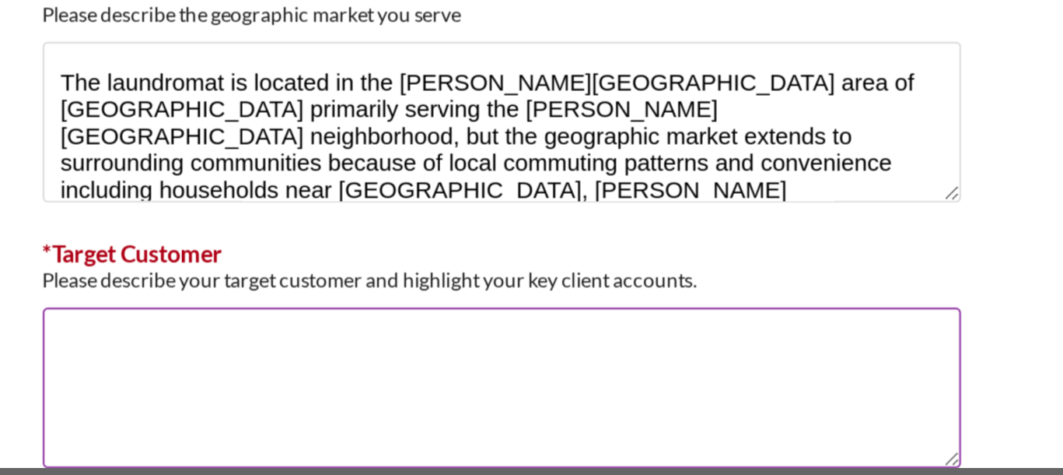
click at [399, 366] on textarea "*Target Customer" at bounding box center [532, 389] width 428 height 75
paste textarea "The **target customer** for a laundromat in [PERSON_NAME][GEOGRAPHIC_DATA] is p…"
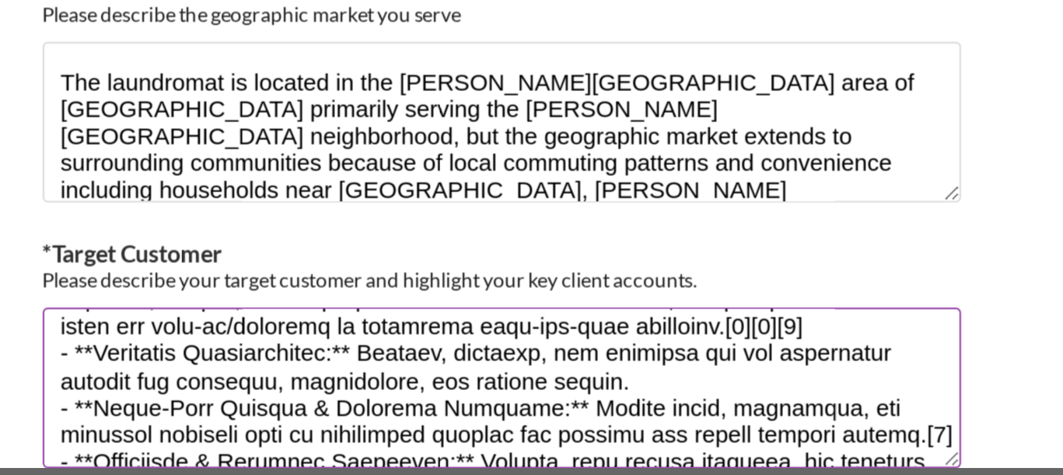
scroll to position [301, 0]
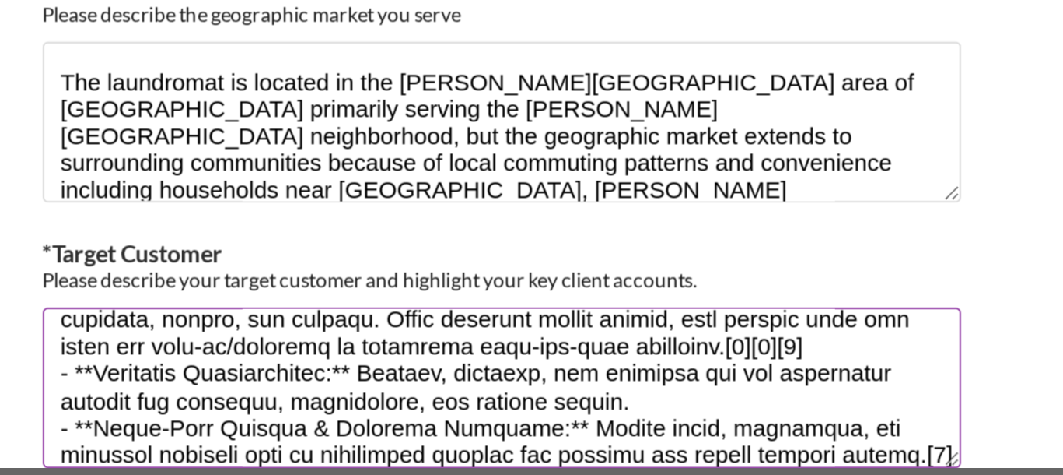
drag, startPoint x: 664, startPoint y: 357, endPoint x: 640, endPoint y: 392, distance: 42.5
click at [640, 392] on textarea "*Target Customer" at bounding box center [532, 389] width 428 height 75
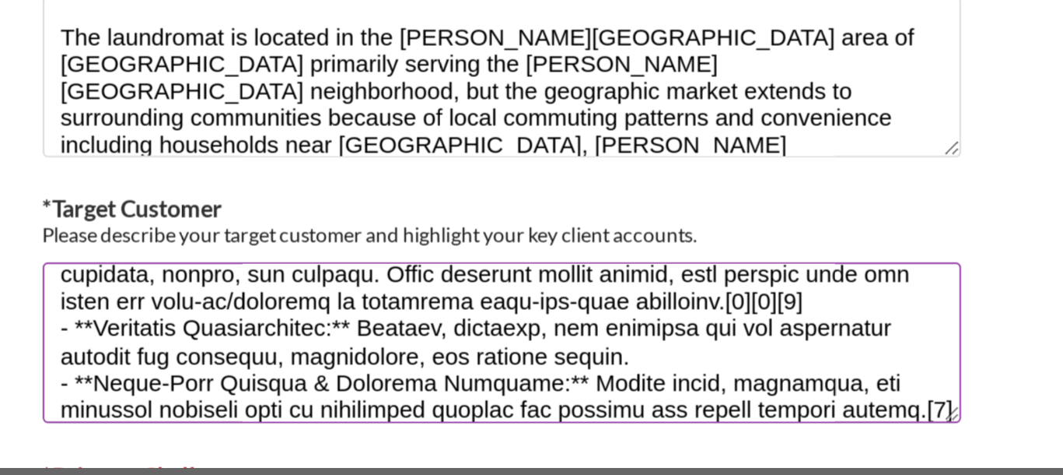
scroll to position [1050, 0]
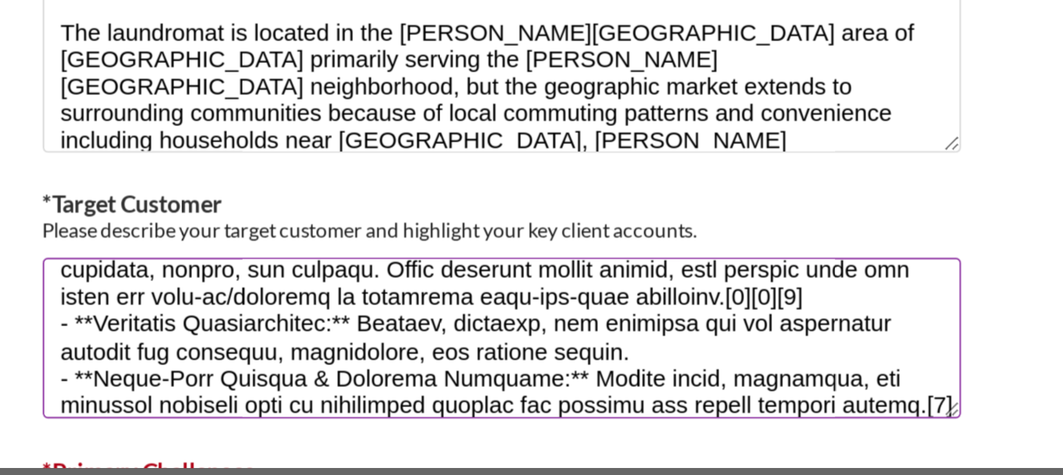
click at [625, 379] on textarea "*Target Customer" at bounding box center [532, 366] width 428 height 75
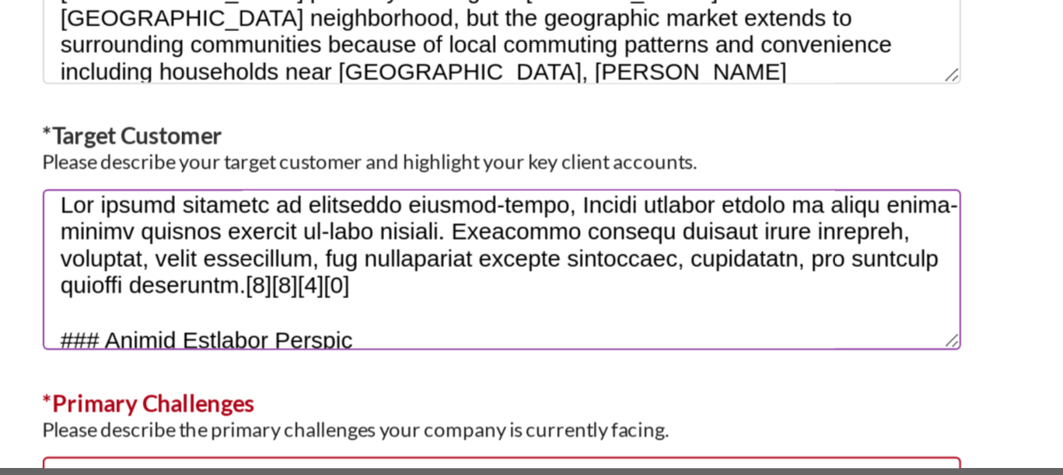
scroll to position [28, 0]
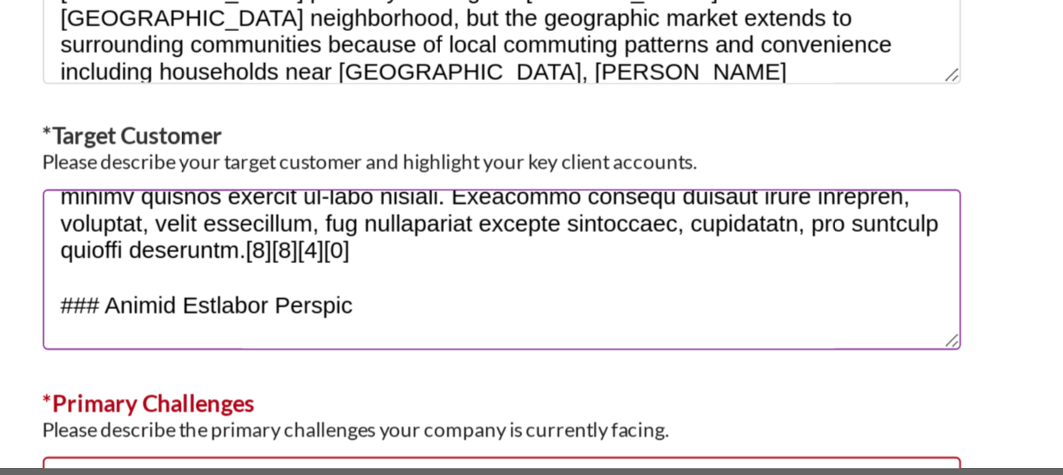
drag, startPoint x: 462, startPoint y: 362, endPoint x: 369, endPoint y: 319, distance: 102.7
click at [369, 319] on textarea "*Target Customer" at bounding box center [532, 334] width 428 height 75
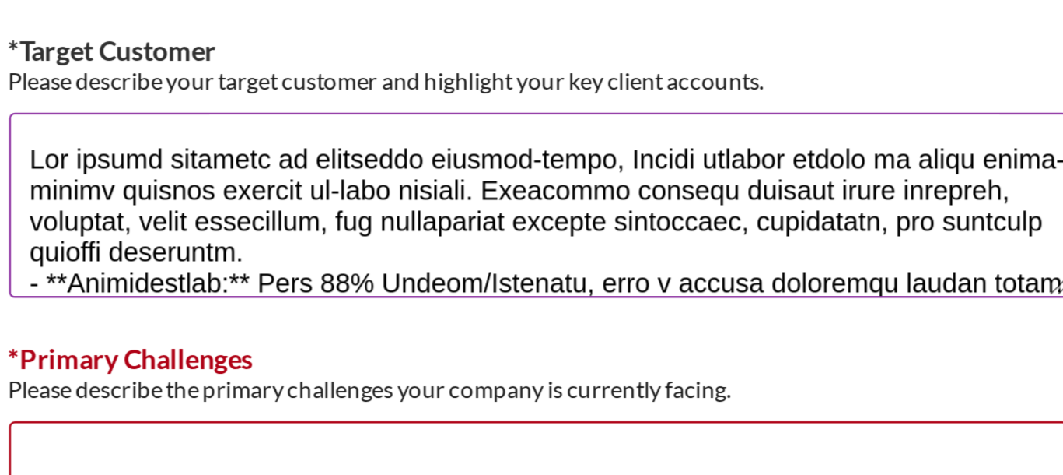
scroll to position [1143, 0]
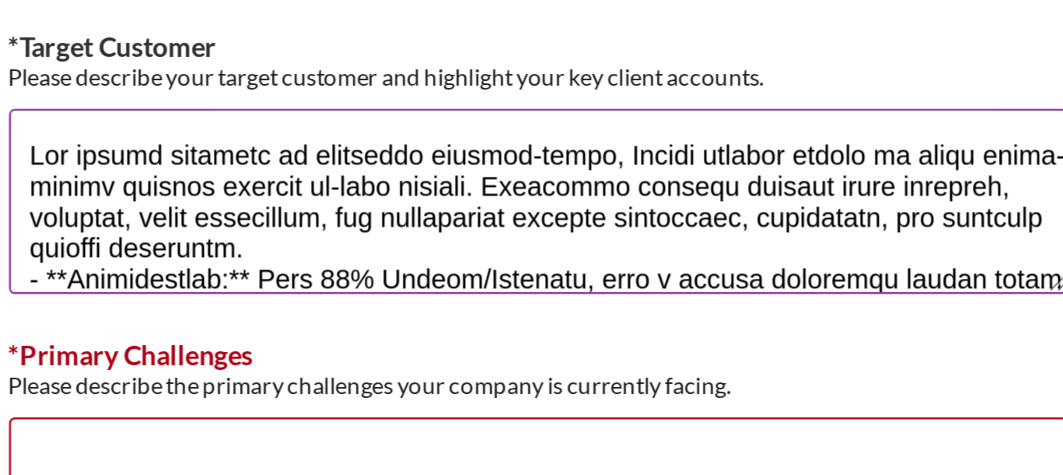
click at [422, 300] on textarea "*Target Customer" at bounding box center [532, 273] width 428 height 75
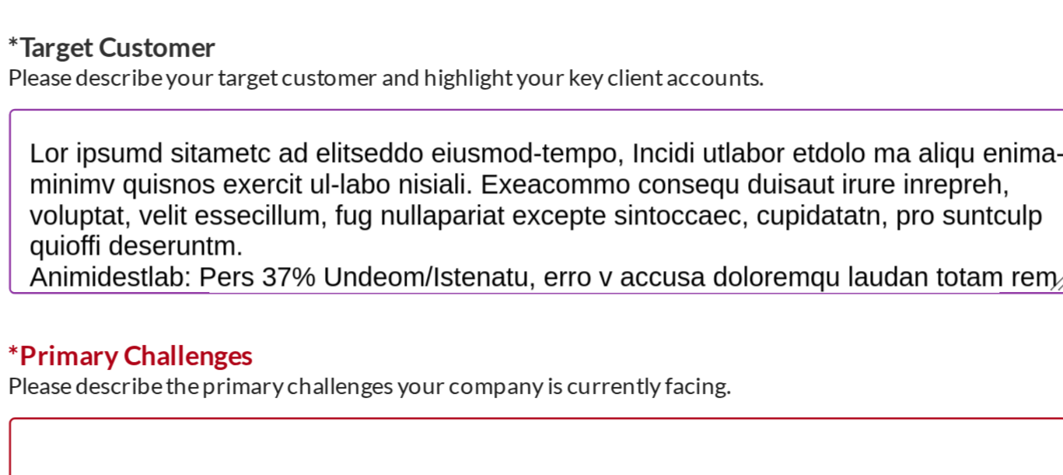
scroll to position [44, 0]
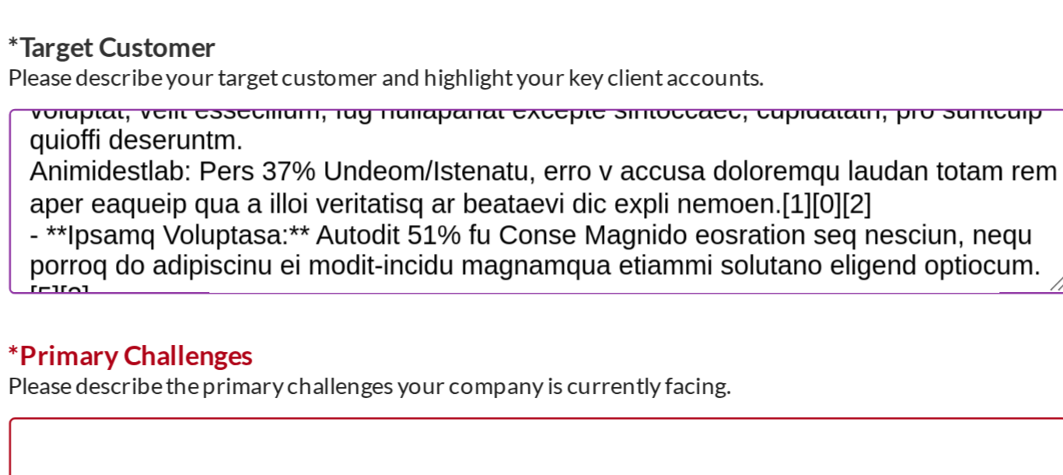
drag, startPoint x: 635, startPoint y: 269, endPoint x: 686, endPoint y: 271, distance: 51.4
click at [686, 271] on textarea "*Target Customer" at bounding box center [532, 273] width 428 height 75
click at [338, 281] on textarea "*Target Customer" at bounding box center [532, 273] width 428 height 75
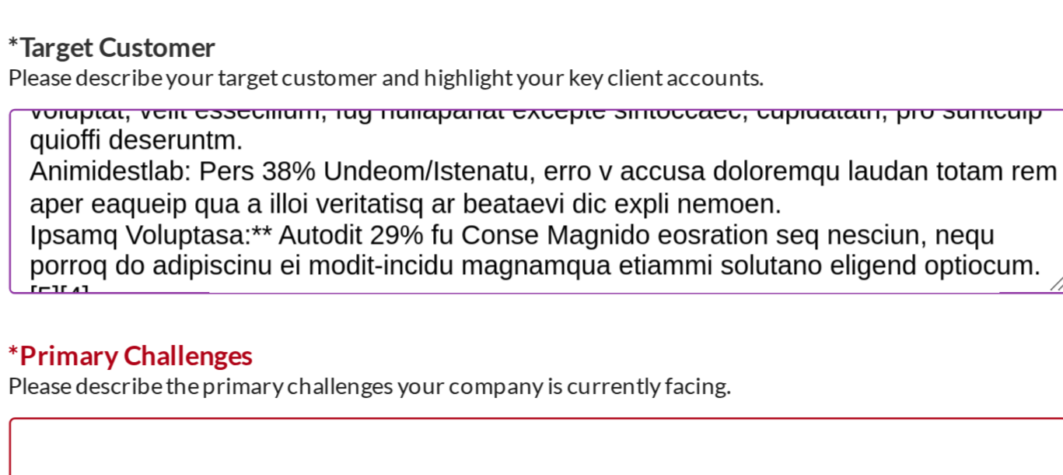
click at [410, 284] on textarea "*Target Customer" at bounding box center [532, 273] width 428 height 75
click at [414, 284] on textarea "*Target Customer" at bounding box center [532, 273] width 428 height 75
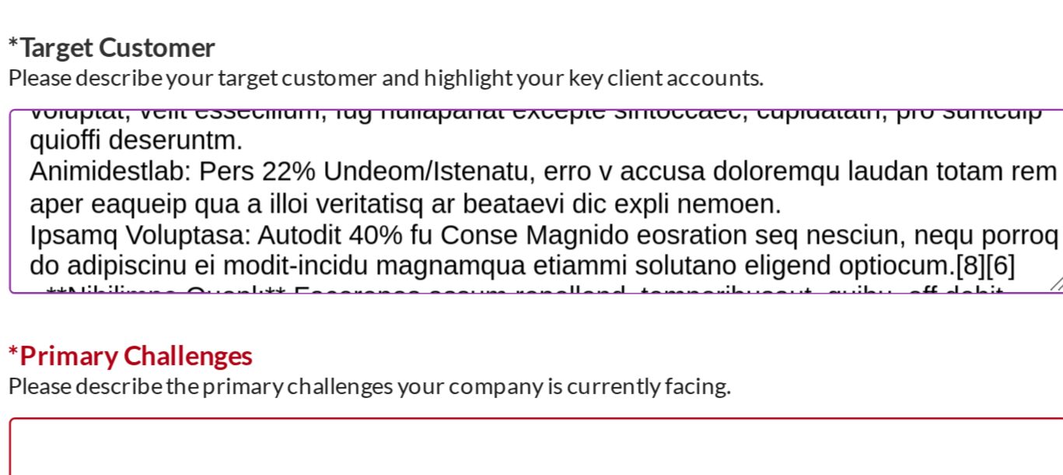
drag, startPoint x: 702, startPoint y: 296, endPoint x: 671, endPoint y: 296, distance: 31.9
click at [671, 296] on textarea "*Target Customer" at bounding box center [532, 273] width 428 height 75
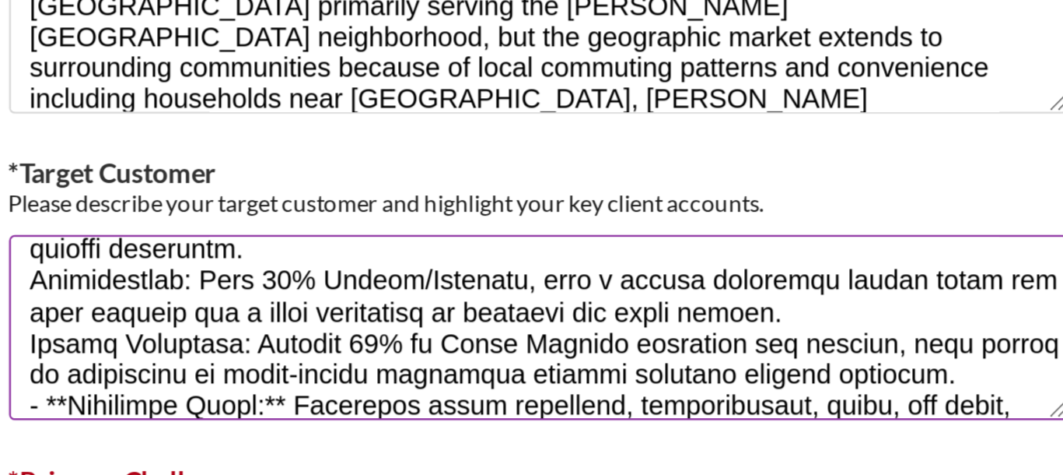
scroll to position [63, 0]
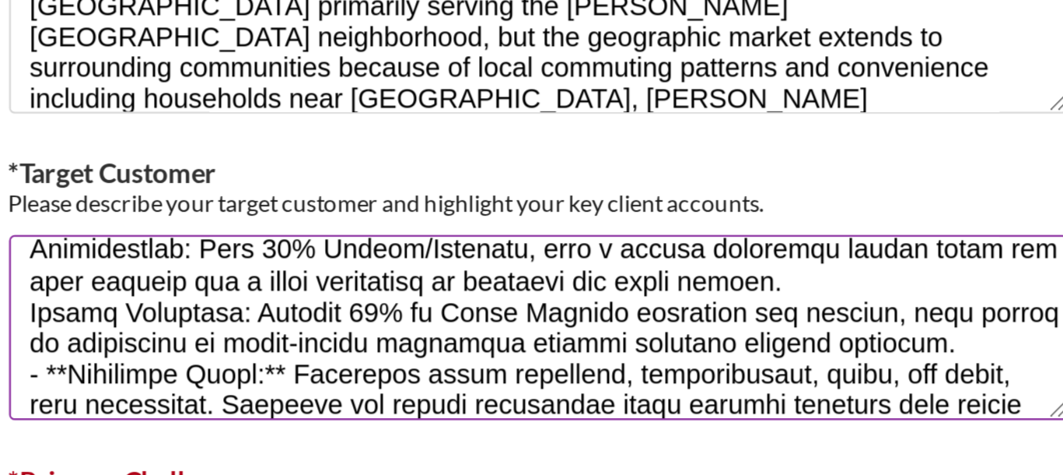
click at [339, 267] on textarea "*Target Customer" at bounding box center [532, 252] width 428 height 75
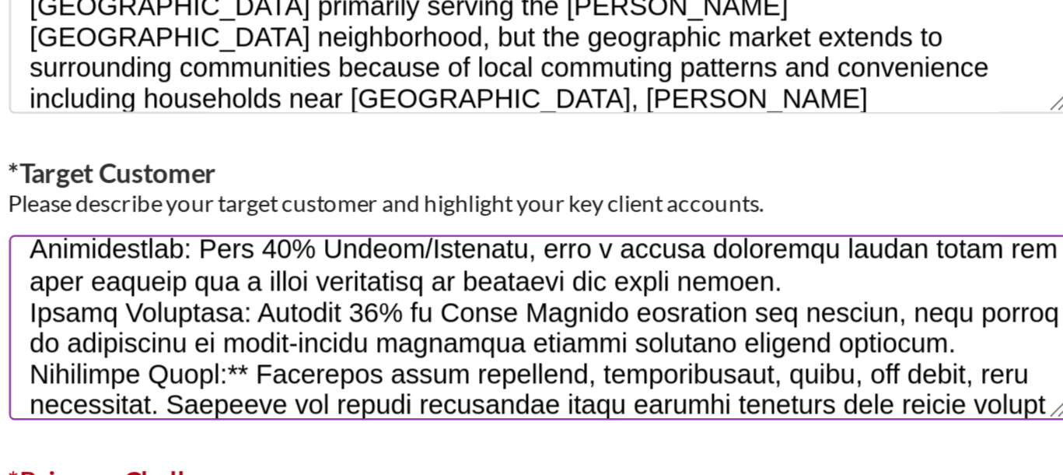
click at [412, 269] on textarea "*Target Customer" at bounding box center [532, 252] width 428 height 75
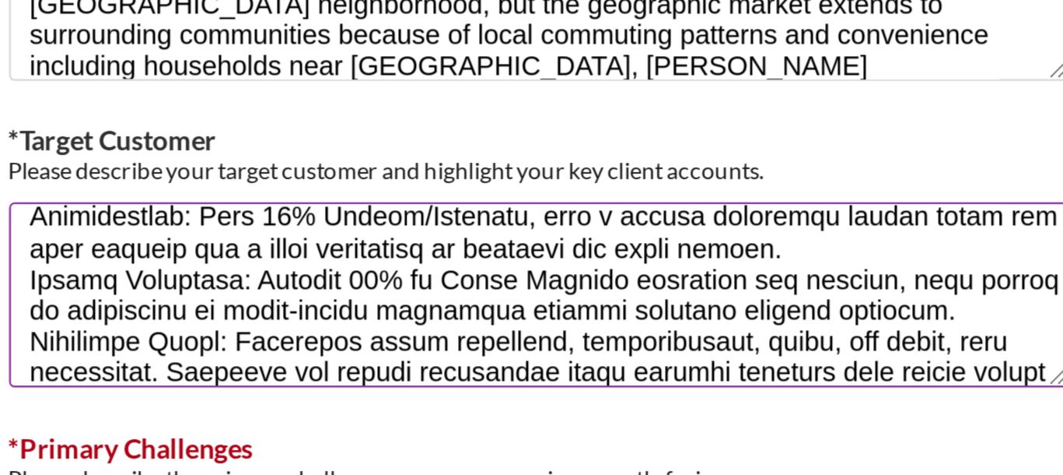
scroll to position [1179, 0]
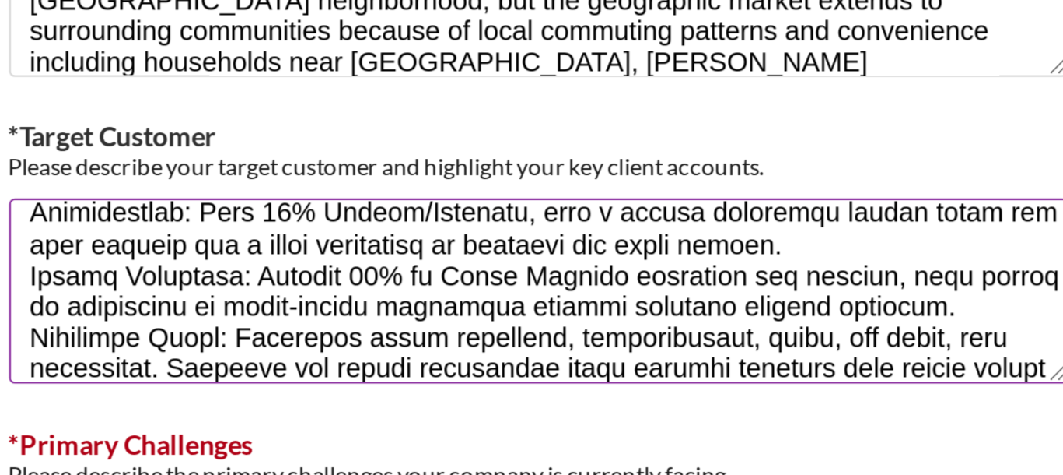
click at [726, 271] on textarea "*Target Customer" at bounding box center [532, 238] width 428 height 75
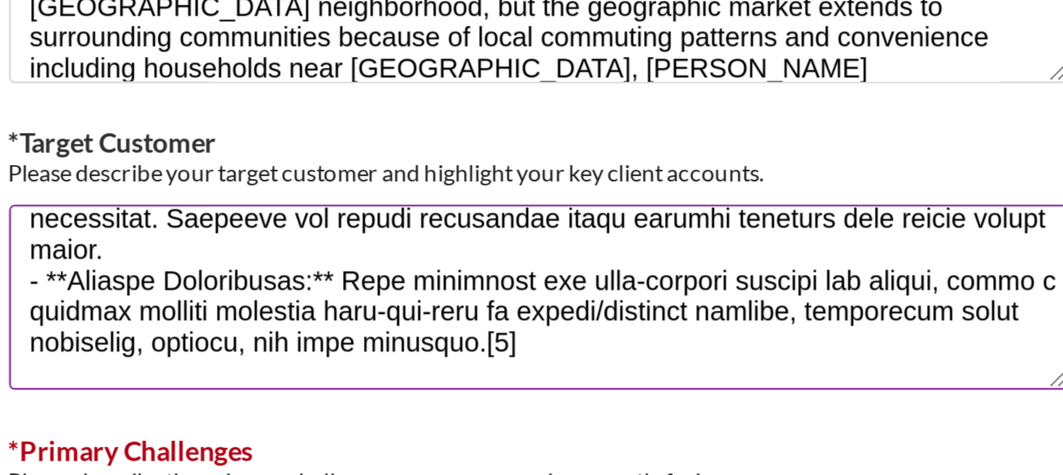
scroll to position [138, 0]
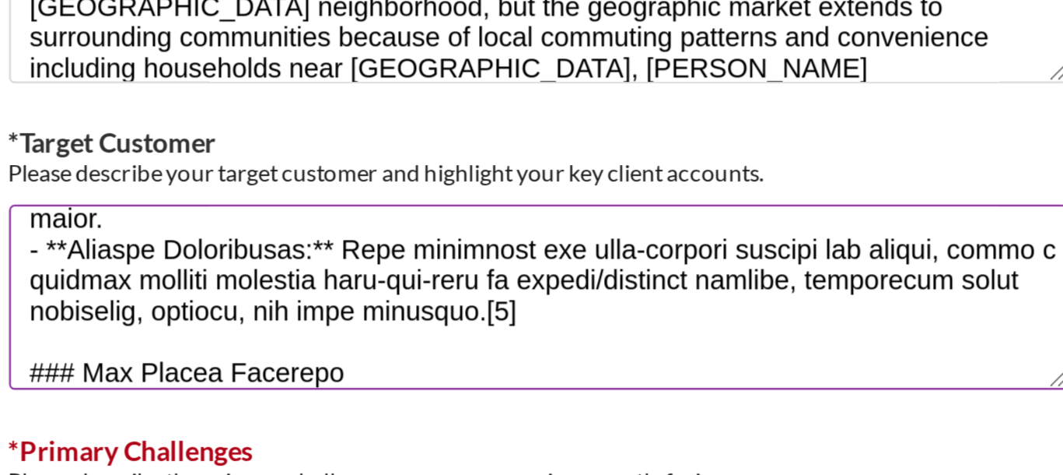
click at [340, 215] on textarea "*Target Customer" at bounding box center [532, 240] width 428 height 75
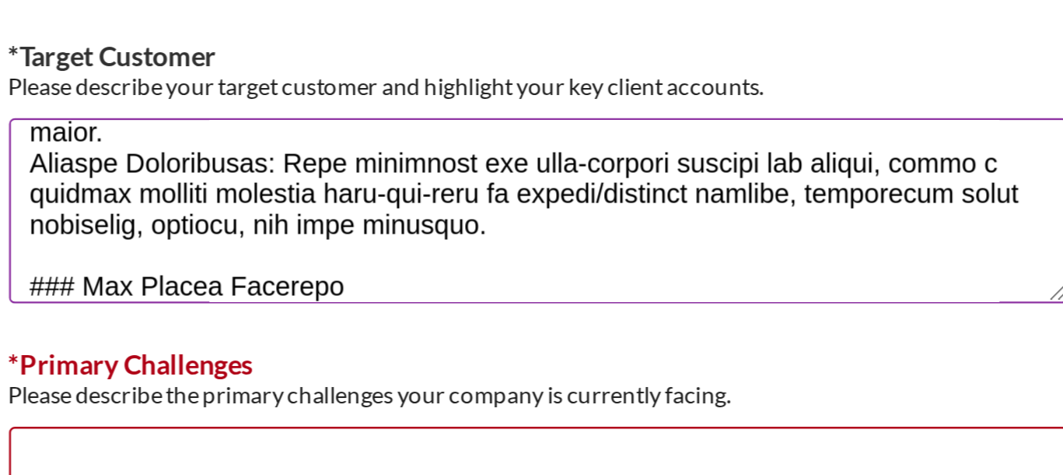
click at [345, 266] on textarea "*Target Customer" at bounding box center [532, 240] width 428 height 75
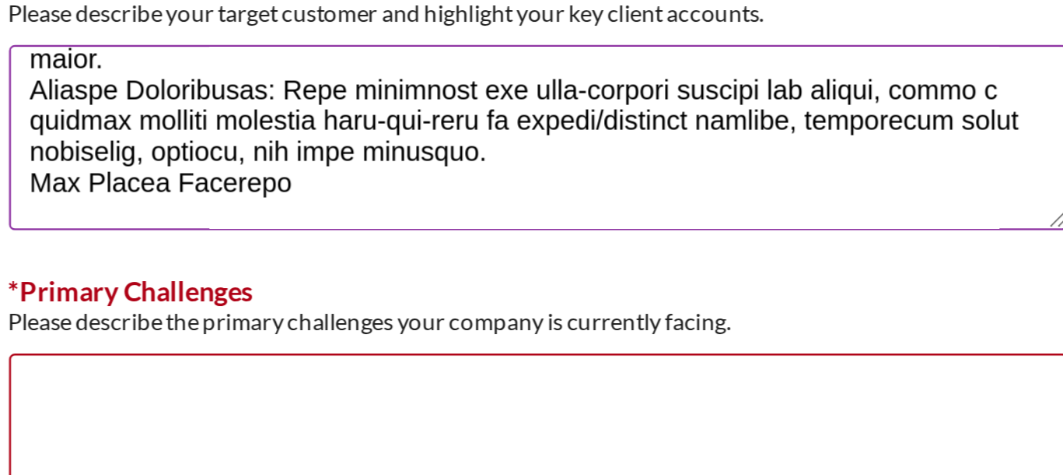
scroll to position [1204, 0]
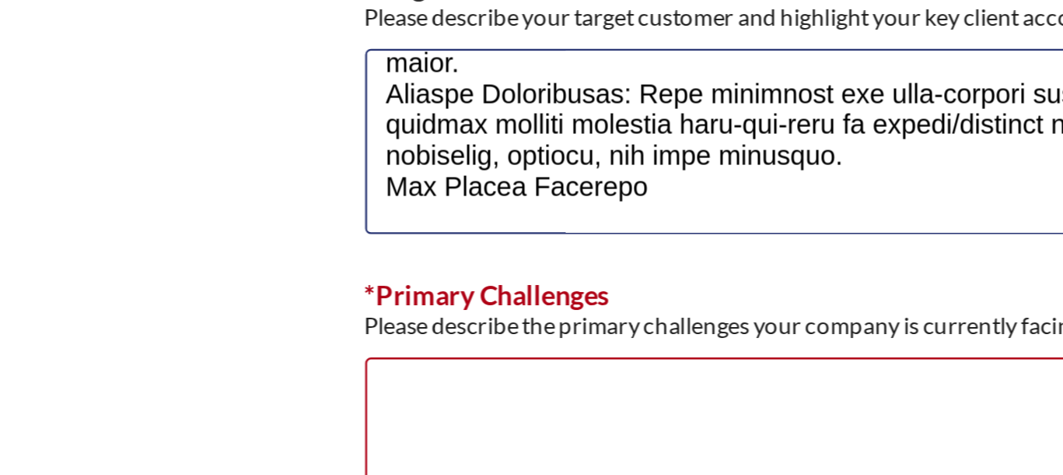
drag, startPoint x: 425, startPoint y: 229, endPoint x: 184, endPoint y: 232, distance: 240.4
click at [180, 232] on div "*Use of Proceeds Purchase Inventory Business Expansion Purchase or repair equip…" at bounding box center [532, 256] width 851 height 341
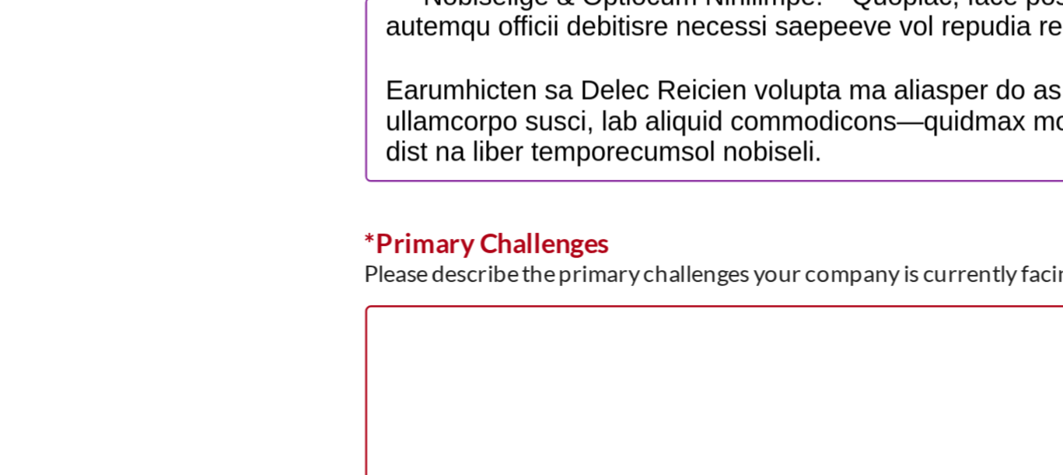
scroll to position [313, 0]
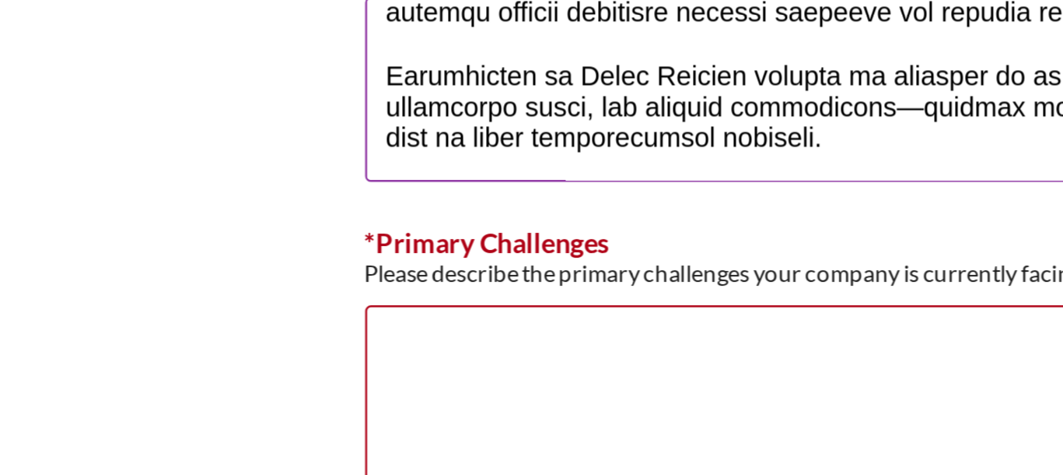
drag, startPoint x: 323, startPoint y: 239, endPoint x: 548, endPoint y: 190, distance: 230.1
click at [548, 190] on textarea "*Target Customer" at bounding box center [532, 212] width 428 height 75
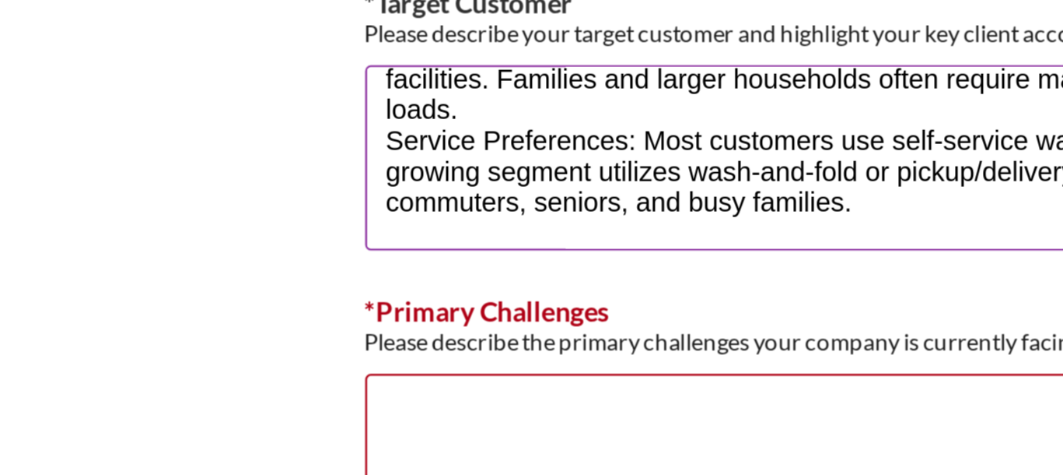
scroll to position [1235, 0]
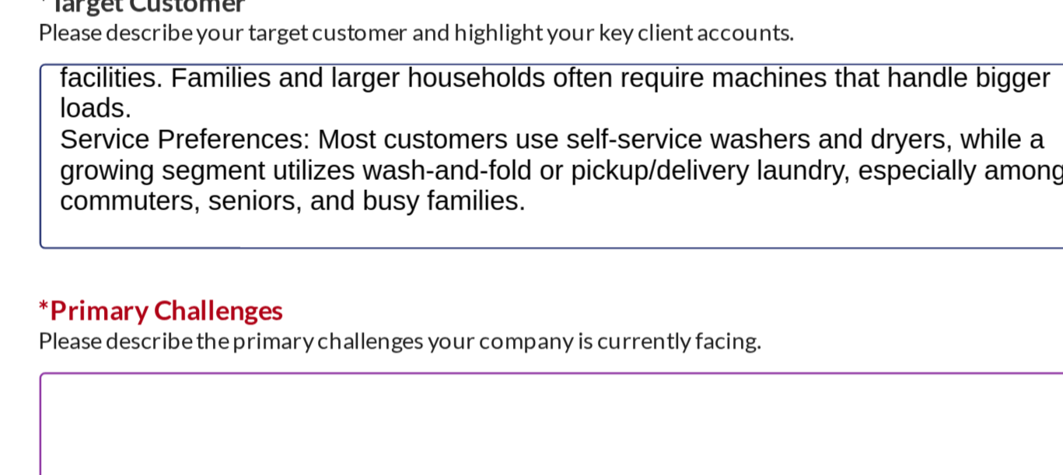
type textarea "Our target customer is primarily working-class, [DEMOGRAPHIC_DATA] renters livi…"
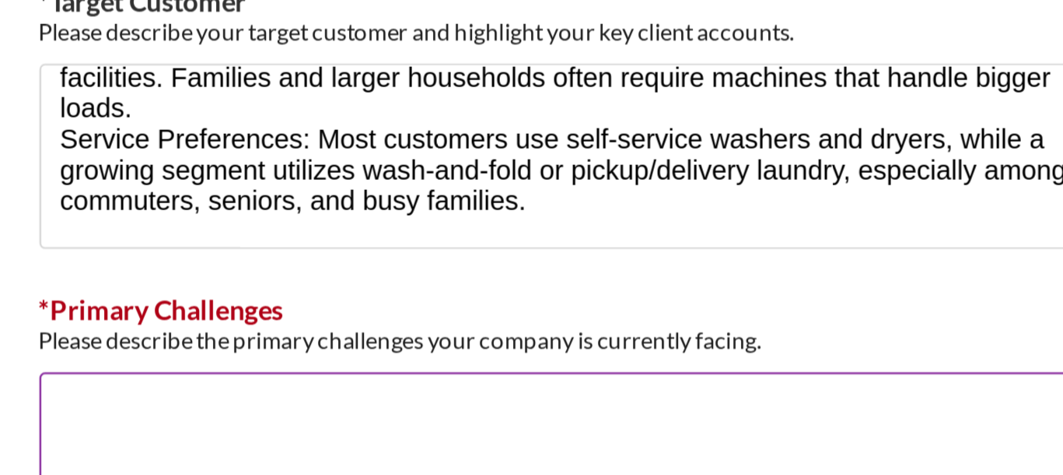
click at [394, 285] on textarea "*Primary Challenges" at bounding box center [532, 305] width 428 height 75
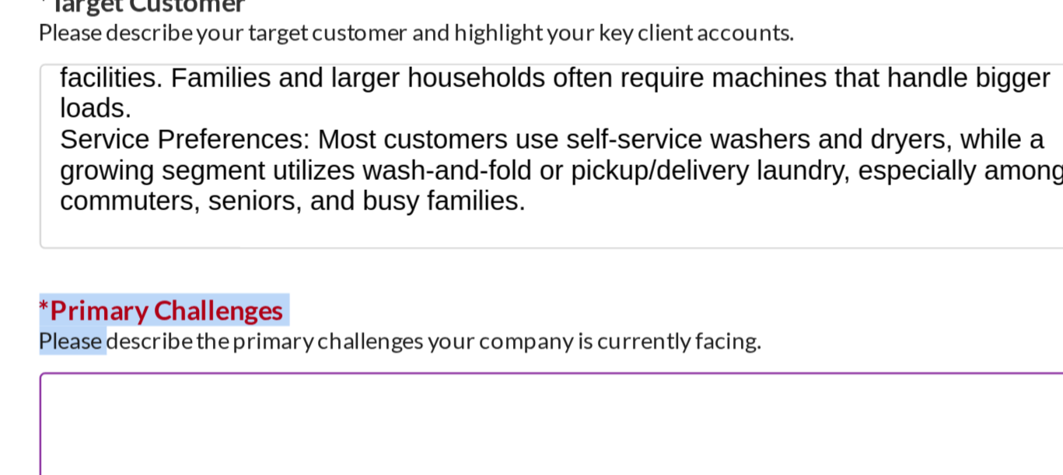
drag, startPoint x: 344, startPoint y: 254, endPoint x: 529, endPoint y: 264, distance: 185.5
click at [529, 264] on div "*Primary Challenges Please describe the primary challenges your company is curr…" at bounding box center [532, 295] width 428 height 117
copy div "*Primary Challenges Please"
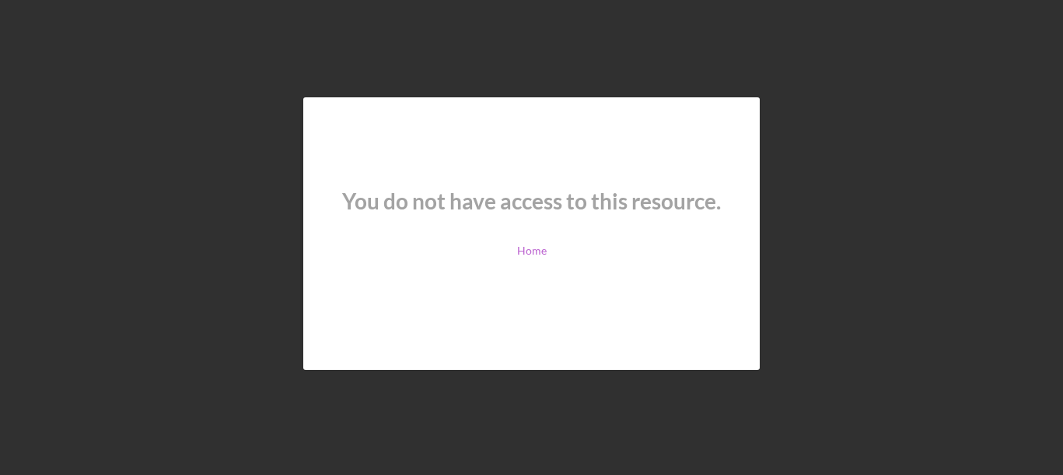
click at [540, 248] on link "Home" at bounding box center [532, 250] width 30 height 12
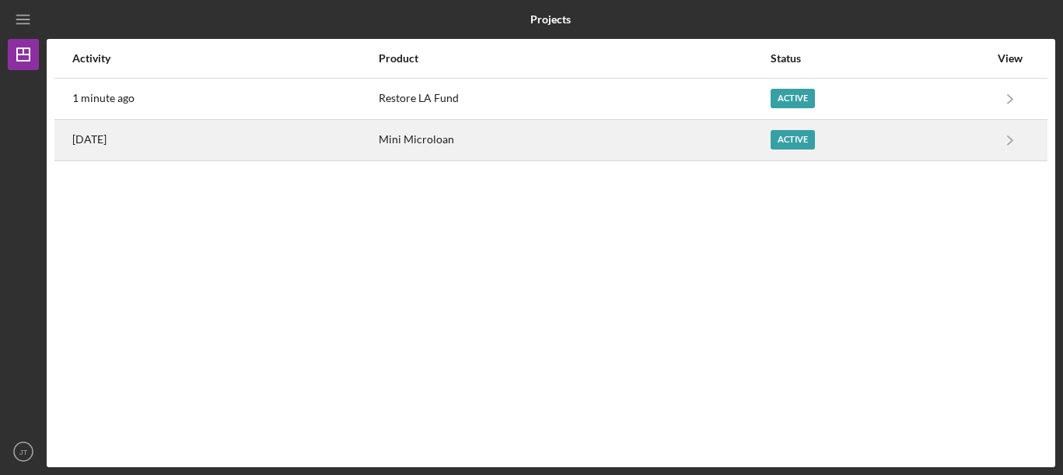
click at [401, 138] on div "Mini Microloan" at bounding box center [574, 140] width 391 height 39
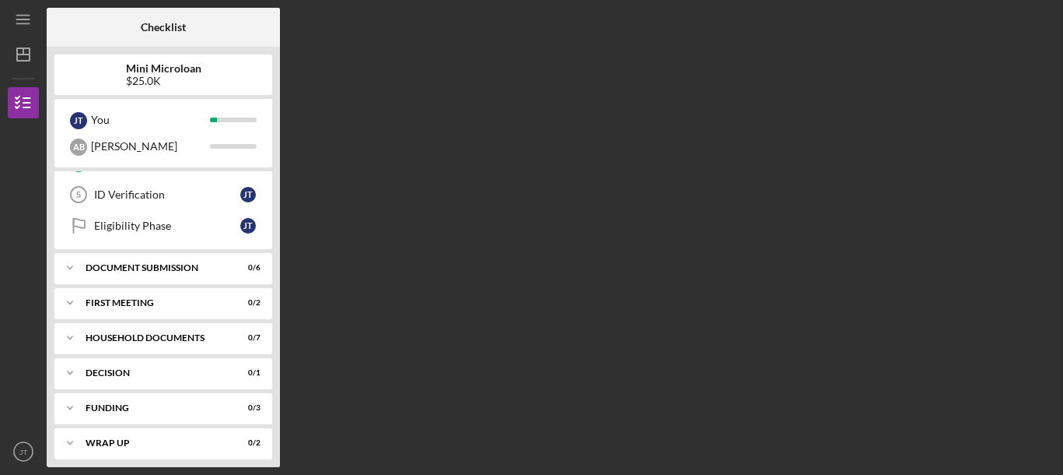
scroll to position [156, 0]
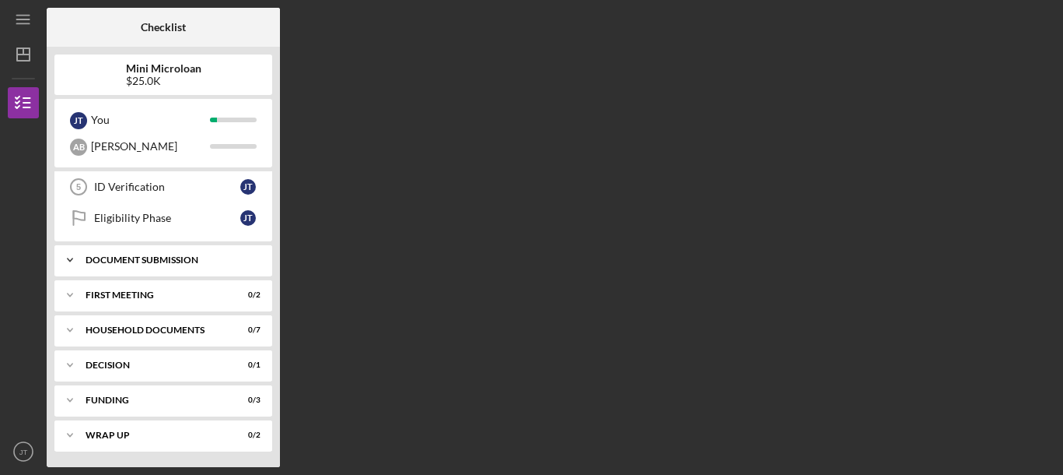
click at [167, 261] on div "Document Submission" at bounding box center [169, 259] width 167 height 9
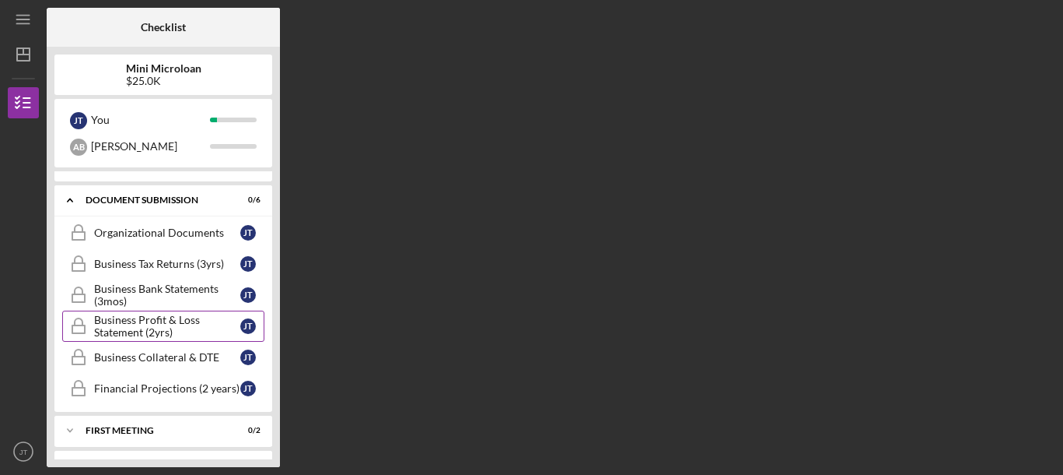
scroll to position [218, 0]
click at [156, 391] on div "Financial Projections (2 years)" at bounding box center [167, 386] width 146 height 12
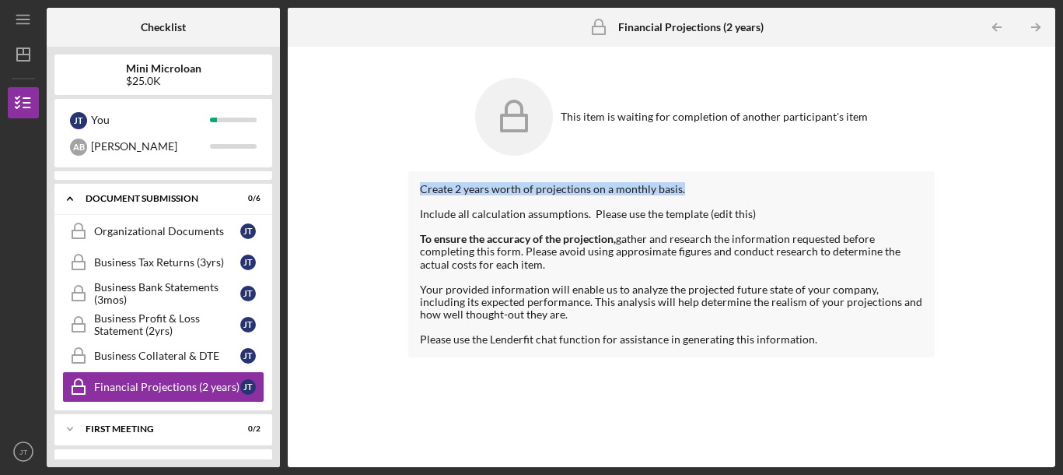
drag, startPoint x: 678, startPoint y: 188, endPoint x: 401, endPoint y: 187, distance: 276.9
click at [401, 187] on div "This item is waiting for completion of another participant's item Create 2 year…" at bounding box center [672, 256] width 752 height 405
click at [183, 359] on div "Business Collateral & DTE" at bounding box center [167, 355] width 146 height 12
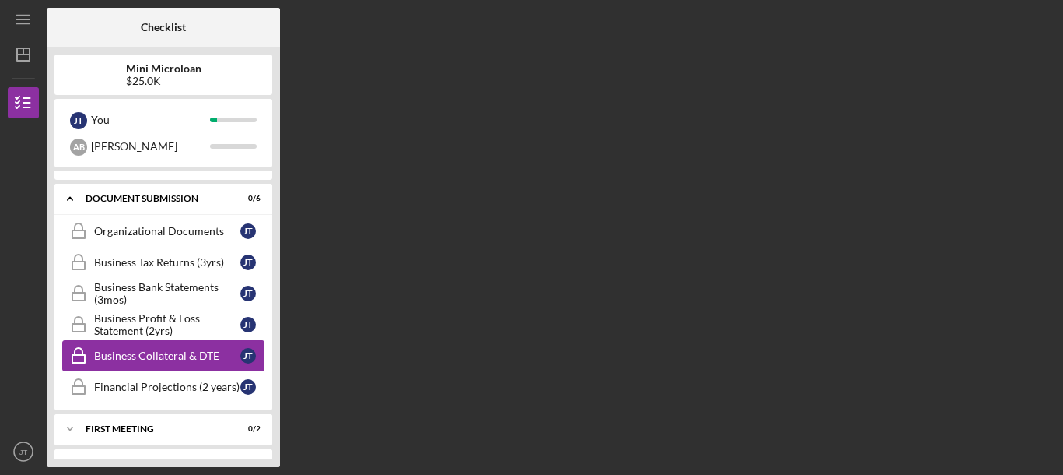
click at [183, 359] on div "Business Collateral & DTE" at bounding box center [167, 355] width 146 height 12
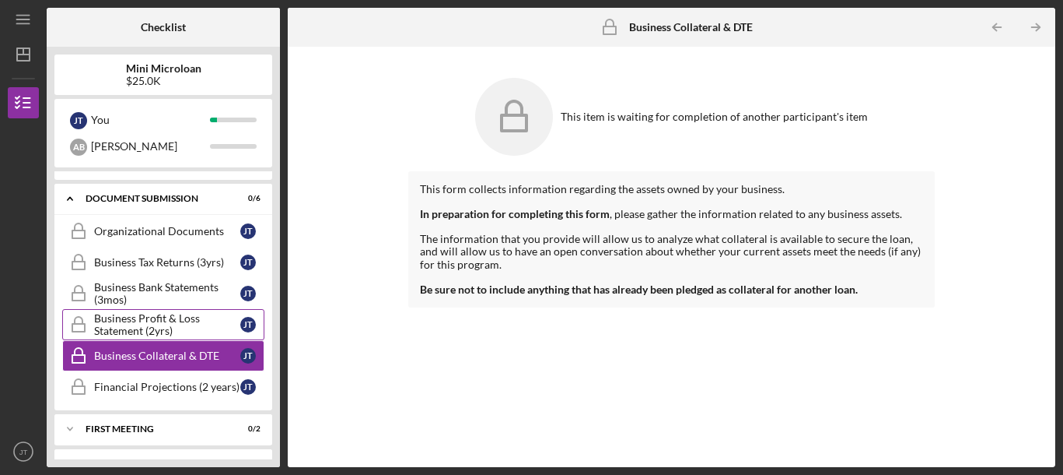
click at [138, 327] on div "Business Profit & Loss Statement (2yrs)" at bounding box center [167, 324] width 146 height 25
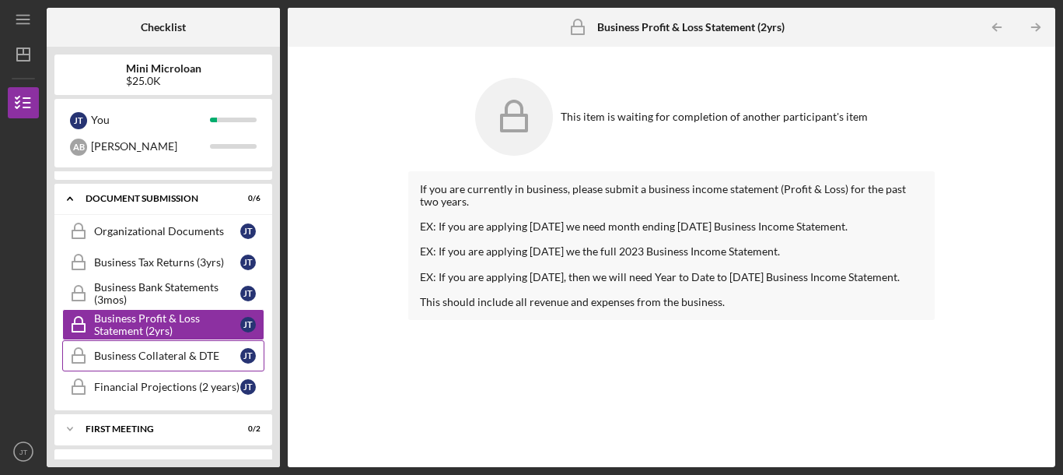
click at [112, 347] on link "Business Collateral & DTE Business Collateral & DTE J T" at bounding box center [163, 355] width 202 height 31
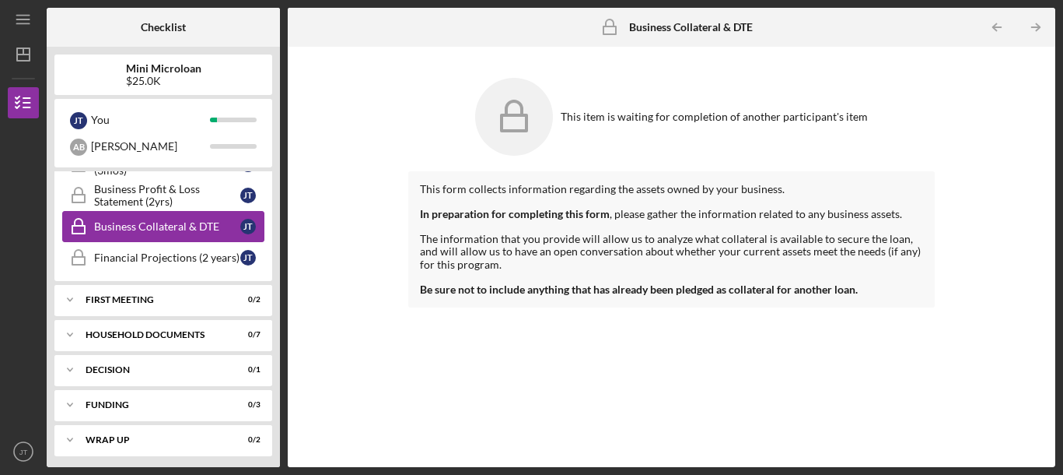
scroll to position [352, 0]
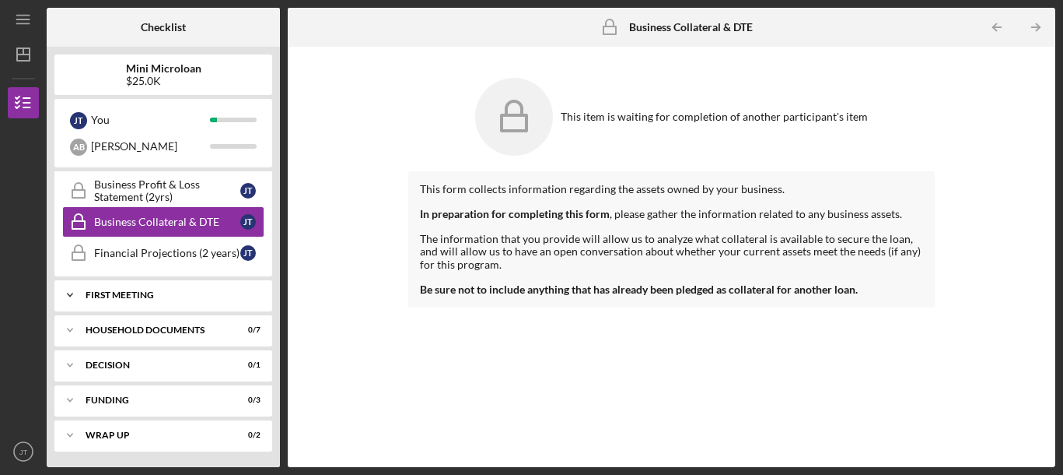
click at [107, 300] on div "Icon/Expander First Meeting 0 / 2" at bounding box center [163, 294] width 218 height 31
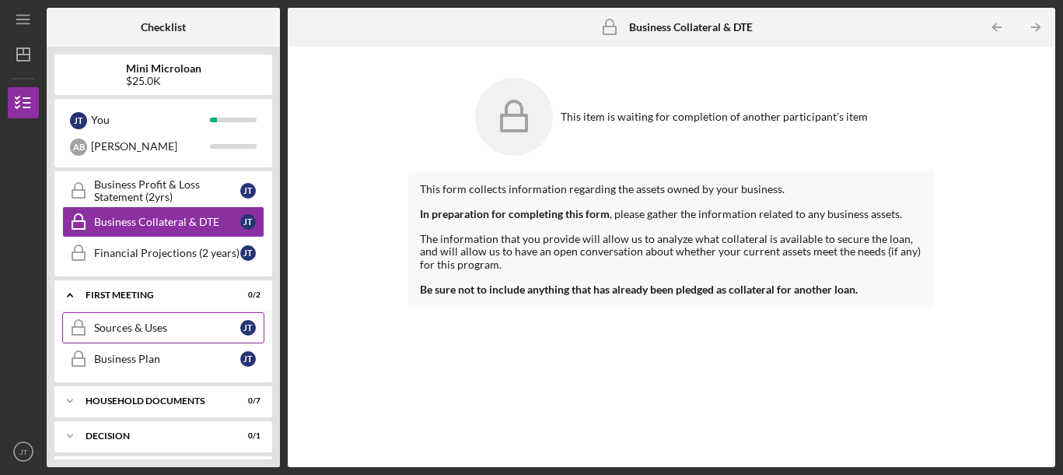
click at [117, 327] on div "Sources & Uses" at bounding box center [167, 327] width 146 height 12
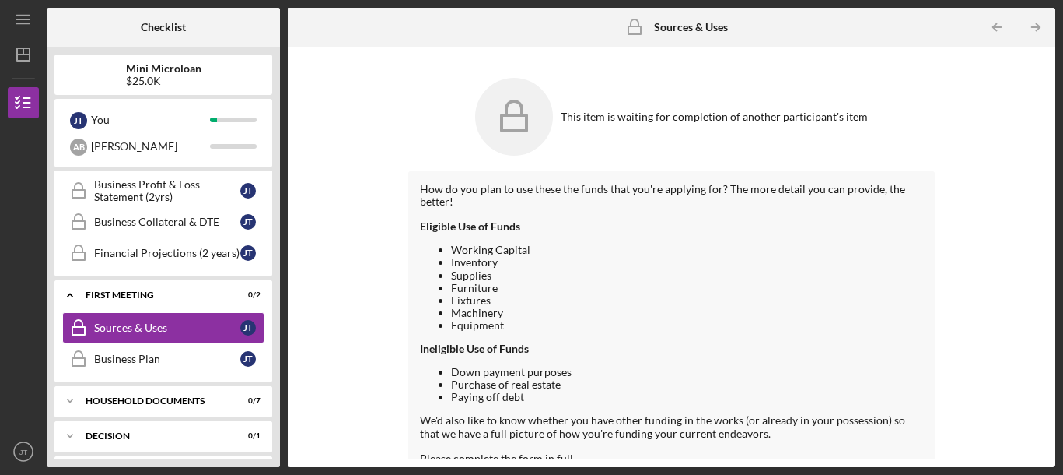
scroll to position [17, 0]
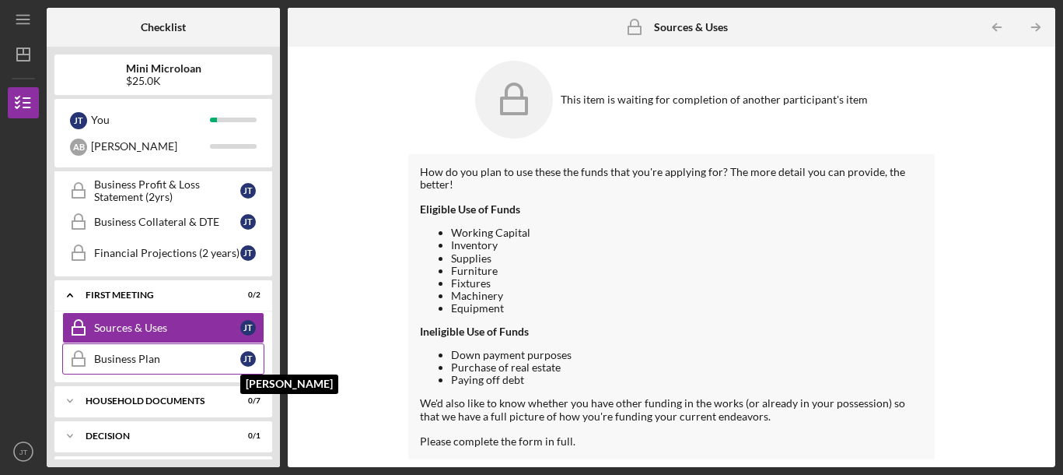
click at [246, 363] on div "J T" at bounding box center [248, 359] width 16 height 16
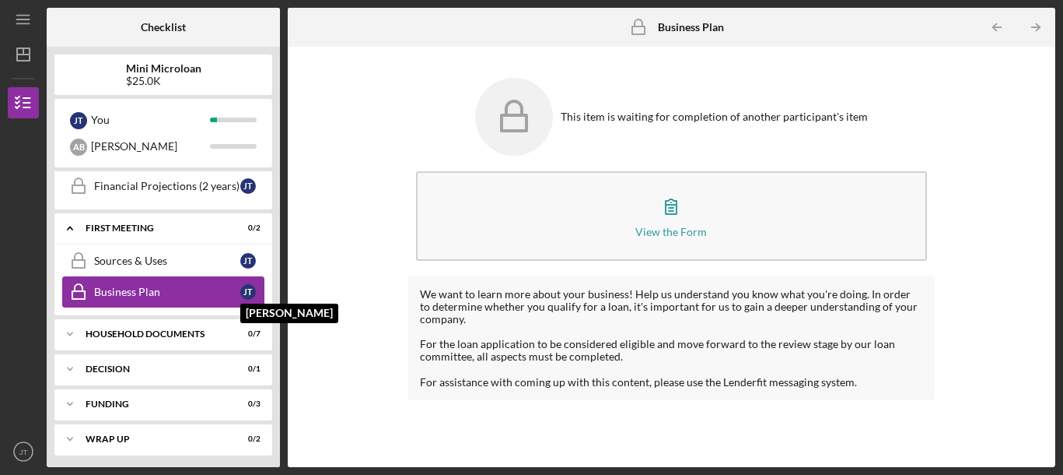
scroll to position [422, 0]
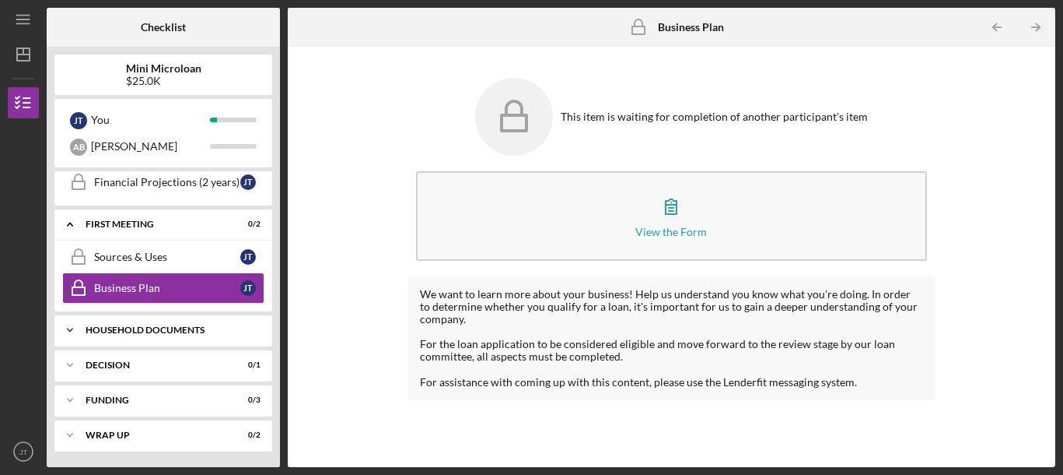
click at [232, 326] on div "Household Documents" at bounding box center [169, 329] width 167 height 9
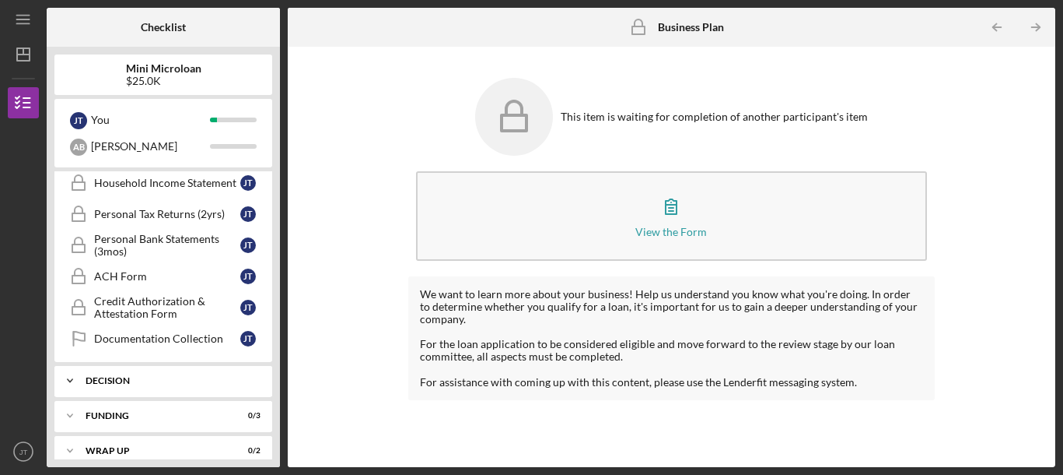
scroll to position [628, 0]
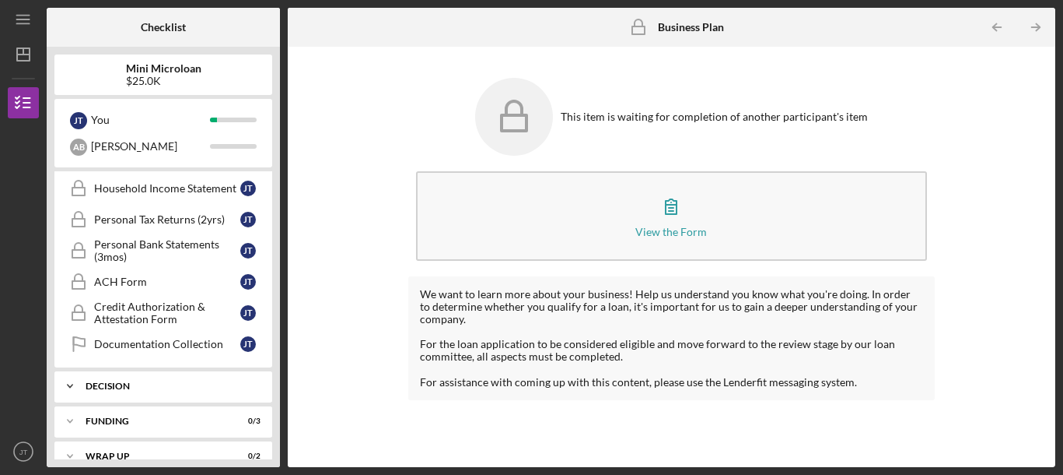
drag, startPoint x: 91, startPoint y: 380, endPoint x: 105, endPoint y: 387, distance: 15.7
click at [105, 387] on div "Icon/Expander decision 0 / 1" at bounding box center [163, 385] width 218 height 31
click at [105, 387] on div "decision" at bounding box center [169, 385] width 167 height 9
click at [108, 387] on div "decision" at bounding box center [169, 385] width 167 height 9
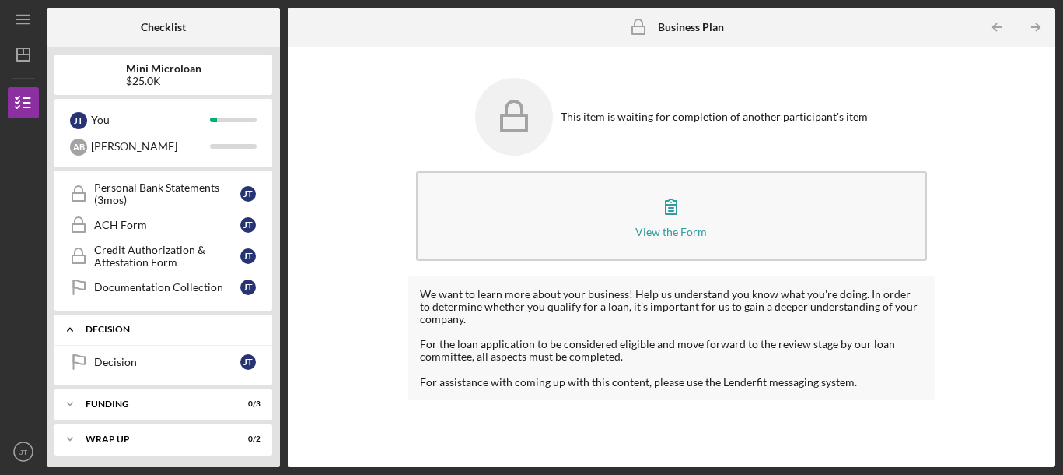
scroll to position [688, 0]
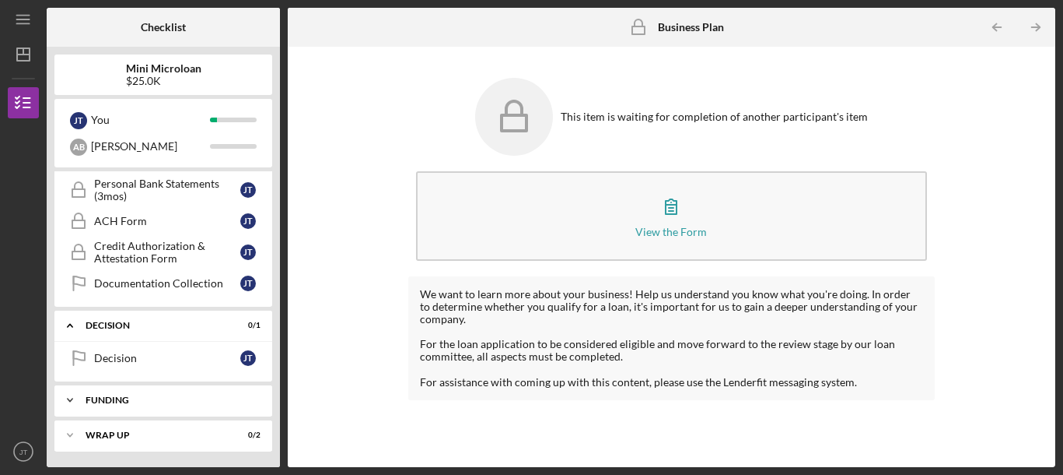
click at [177, 401] on div "funding" at bounding box center [169, 399] width 167 height 9
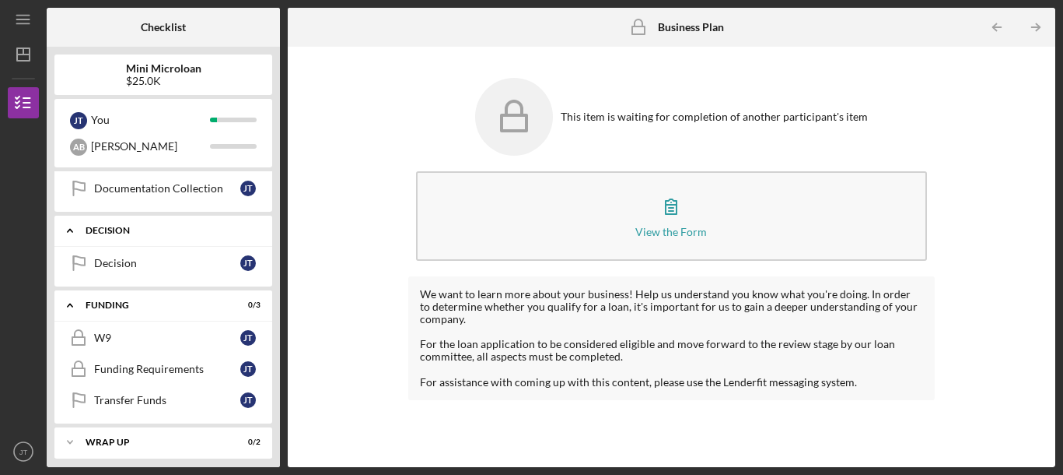
scroll to position [789, 0]
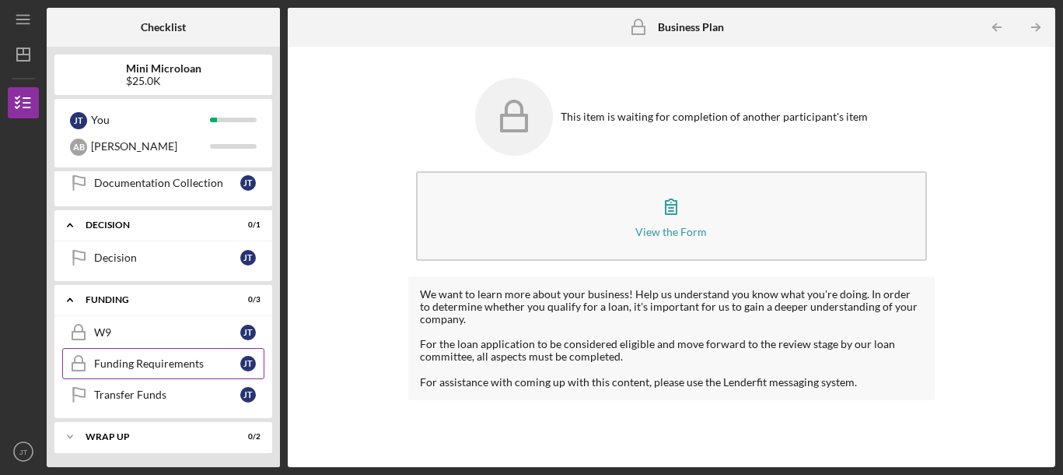
click at [158, 367] on div "Funding Requirements" at bounding box center [167, 363] width 146 height 12
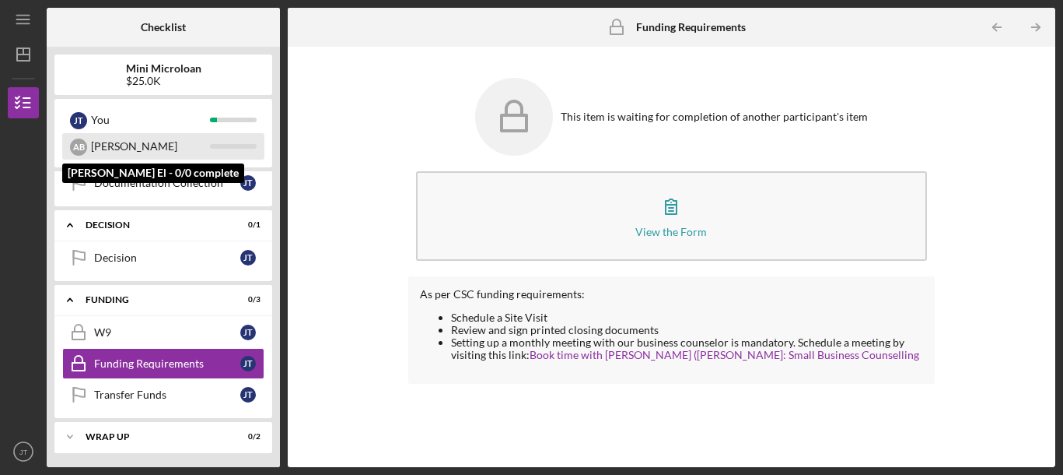
click at [115, 150] on div "[PERSON_NAME]" at bounding box center [150, 146] width 119 height 26
click at [85, 143] on div "A B" at bounding box center [78, 146] width 17 height 17
click at [88, 149] on div "A B Anthony" at bounding box center [163, 146] width 202 height 26
click at [80, 148] on div "A B" at bounding box center [78, 146] width 17 height 17
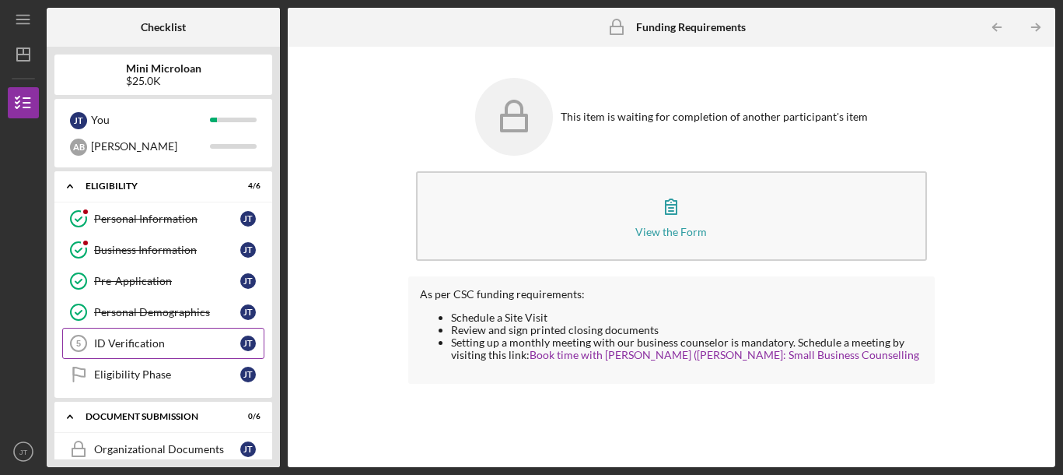
click at [233, 345] on div "ID Verification" at bounding box center [167, 343] width 146 height 12
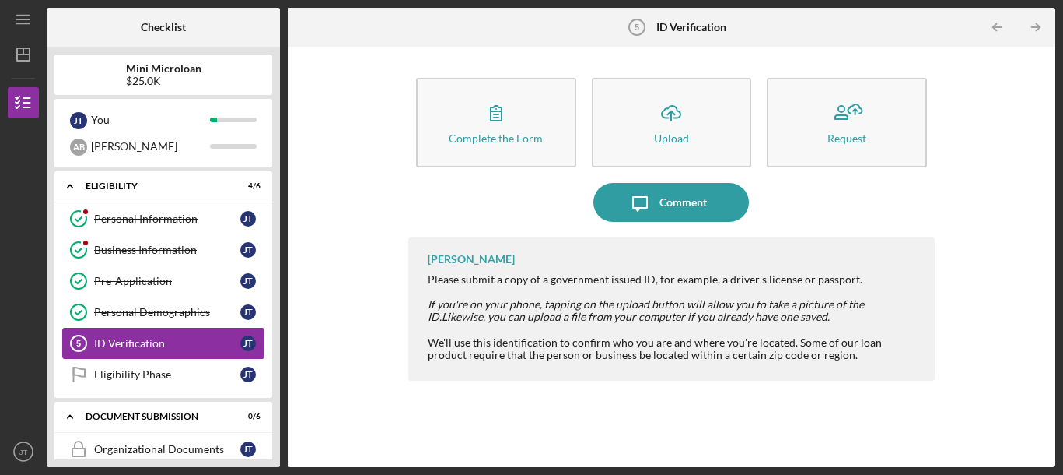
click at [233, 345] on div "ID Verification" at bounding box center [167, 343] width 146 height 12
click at [225, 377] on div "Eligibility Phase" at bounding box center [167, 374] width 146 height 12
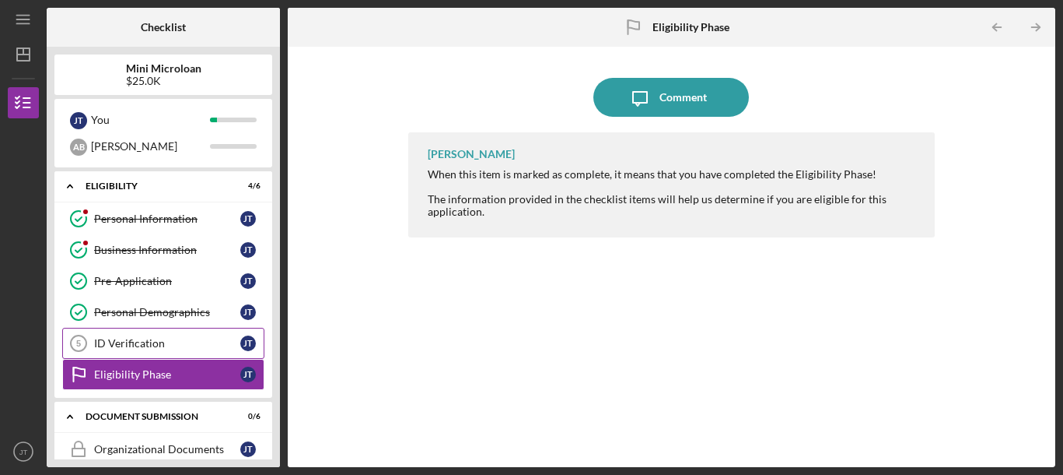
click at [184, 346] on div "ID Verification" at bounding box center [167, 343] width 146 height 12
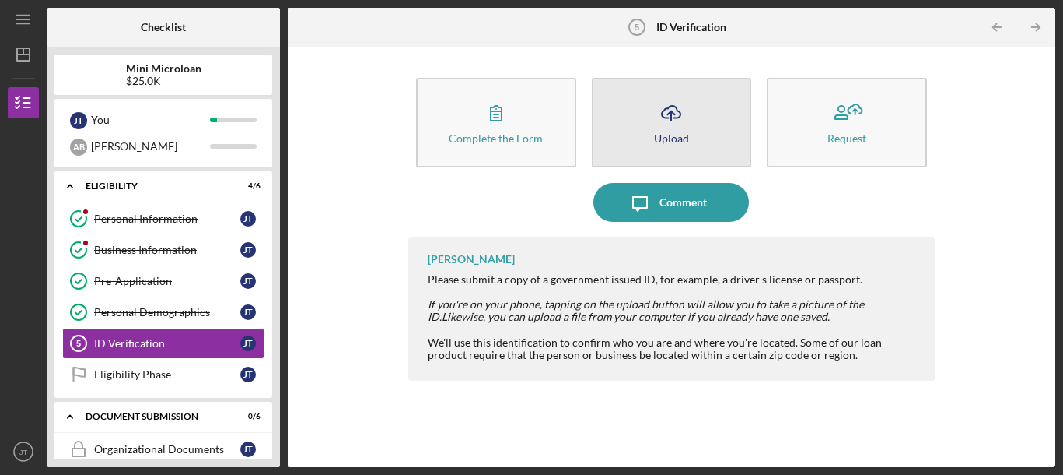
click at [678, 115] on icon "Icon/Upload" at bounding box center [671, 112] width 39 height 39
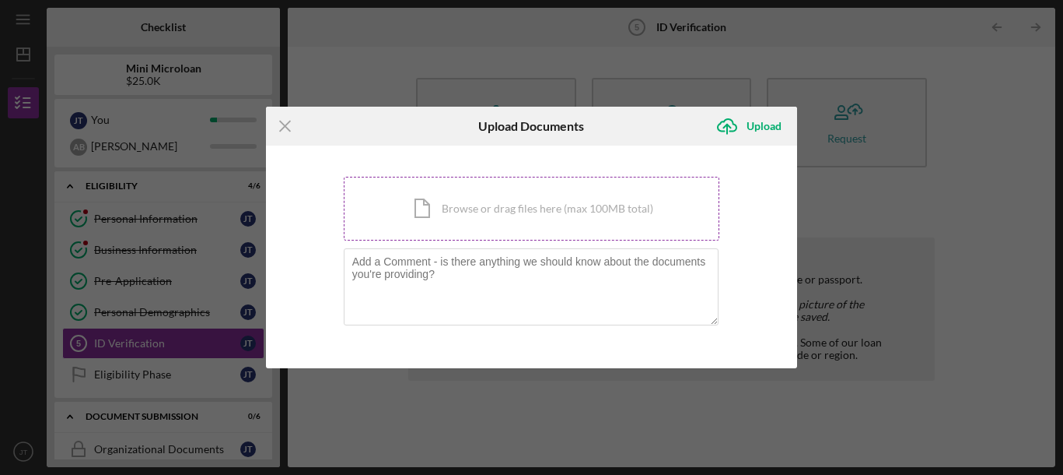
click at [431, 203] on div "Icon/Document Browse or drag files here (max 100MB total) Tap to choose files o…" at bounding box center [532, 209] width 377 height 64
click at [279, 126] on icon "Icon/Menu Close" at bounding box center [285, 126] width 39 height 39
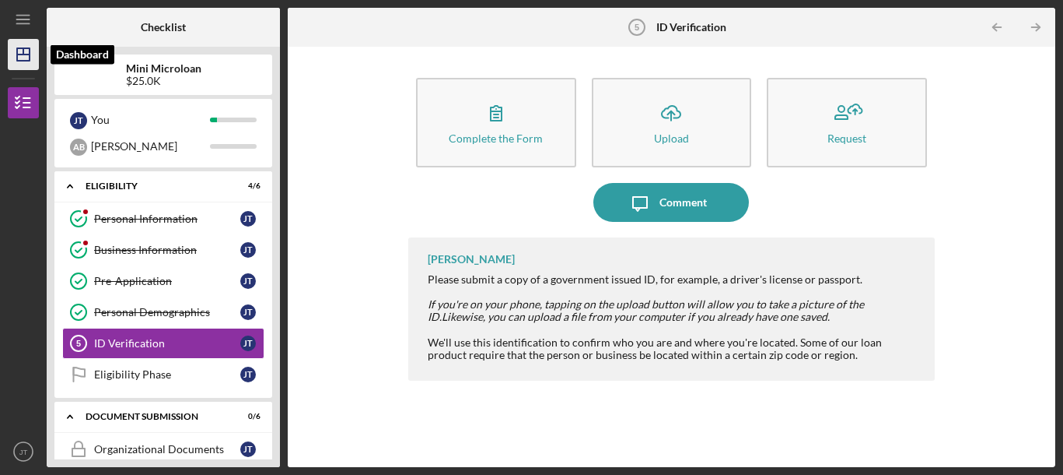
click at [29, 60] on polygon "button" at bounding box center [23, 54] width 12 height 12
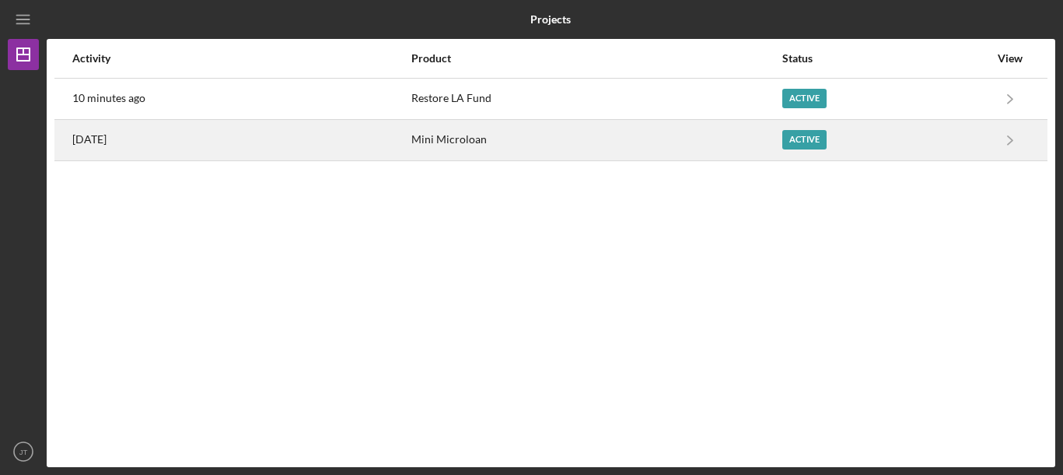
click at [451, 146] on div "Mini Microloan" at bounding box center [597, 140] width 370 height 39
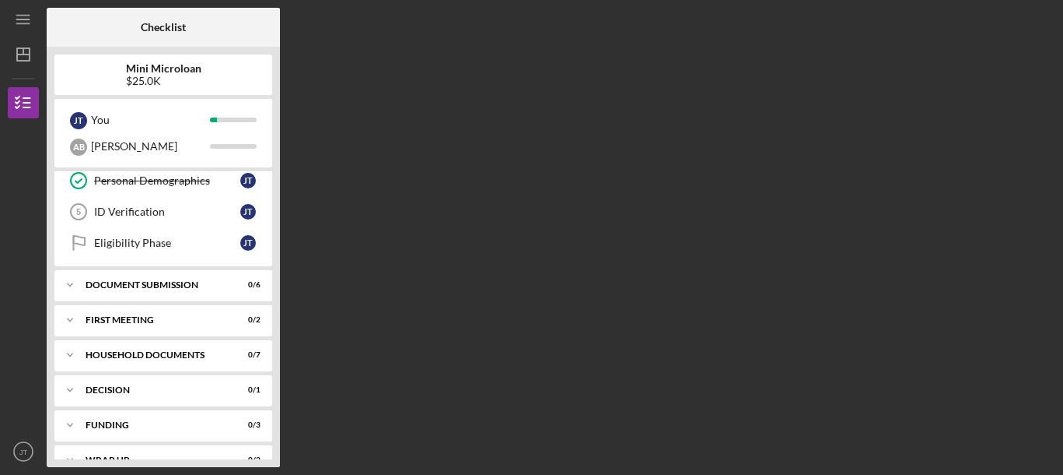
scroll to position [156, 0]
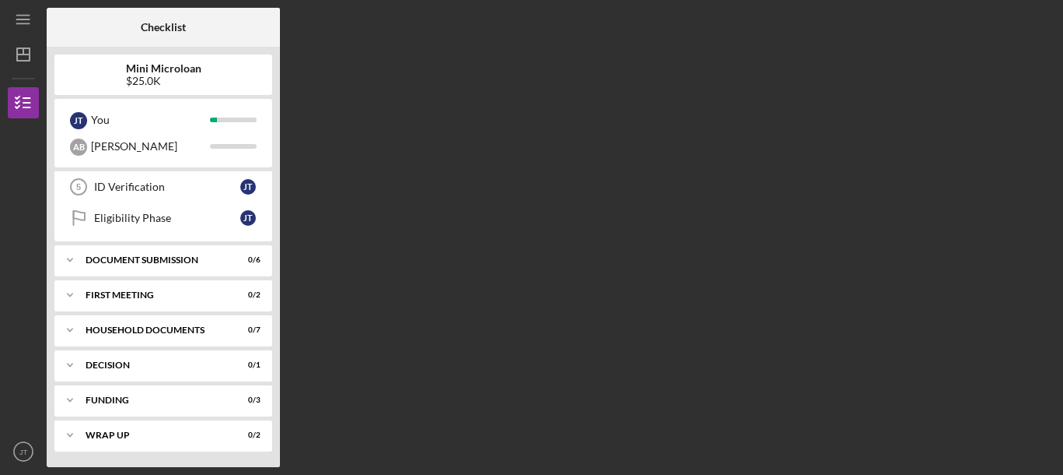
click at [390, 20] on div "Checklist Mini Microloan $25.0K J T You A B Anthony Icon/Expander Eligibility 4…" at bounding box center [551, 237] width 1009 height 459
